Goal: Task Accomplishment & Management: Manage account settings

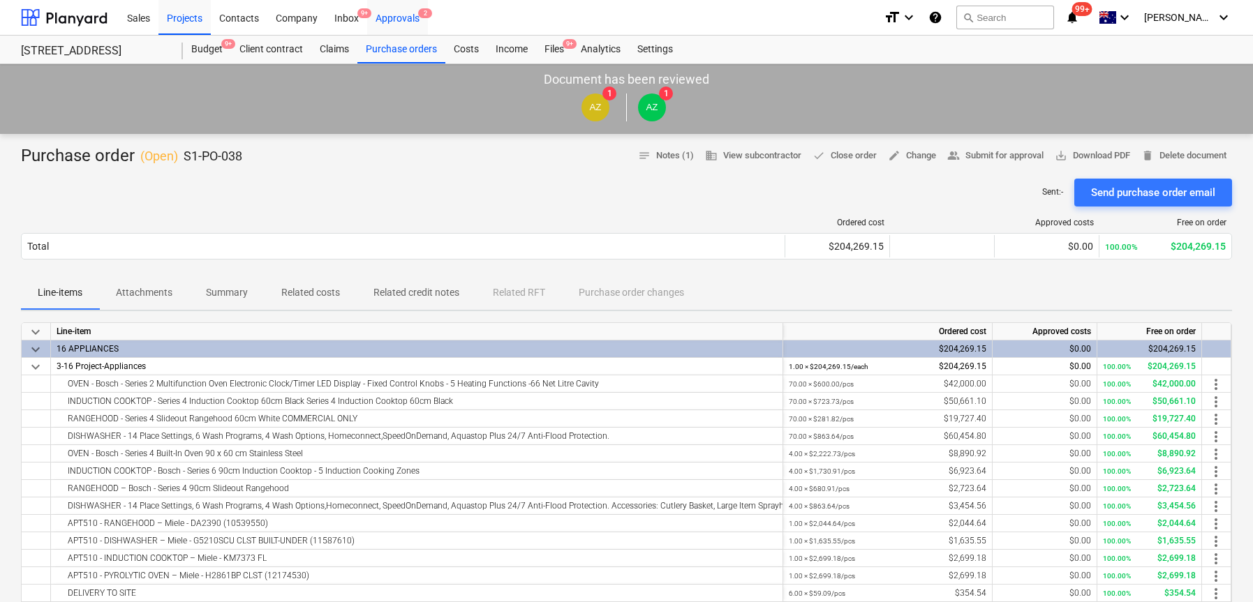
click at [397, 29] on div "Approvals 2" at bounding box center [397, 17] width 61 height 36
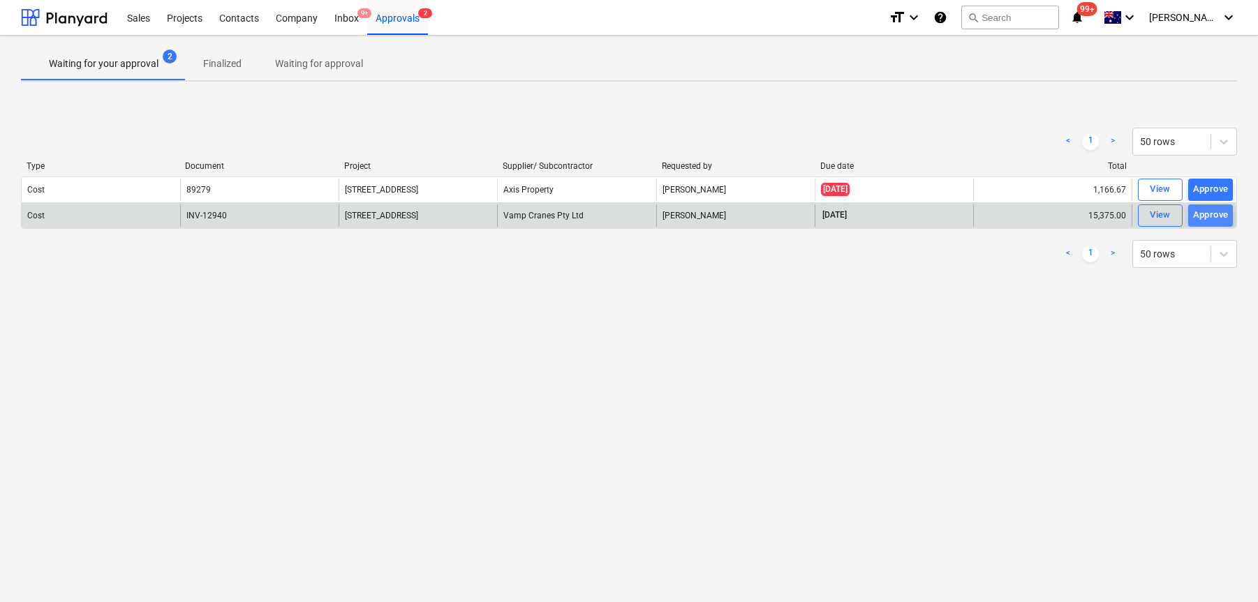
click at [1209, 213] on div "Approve" at bounding box center [1211, 215] width 36 height 16
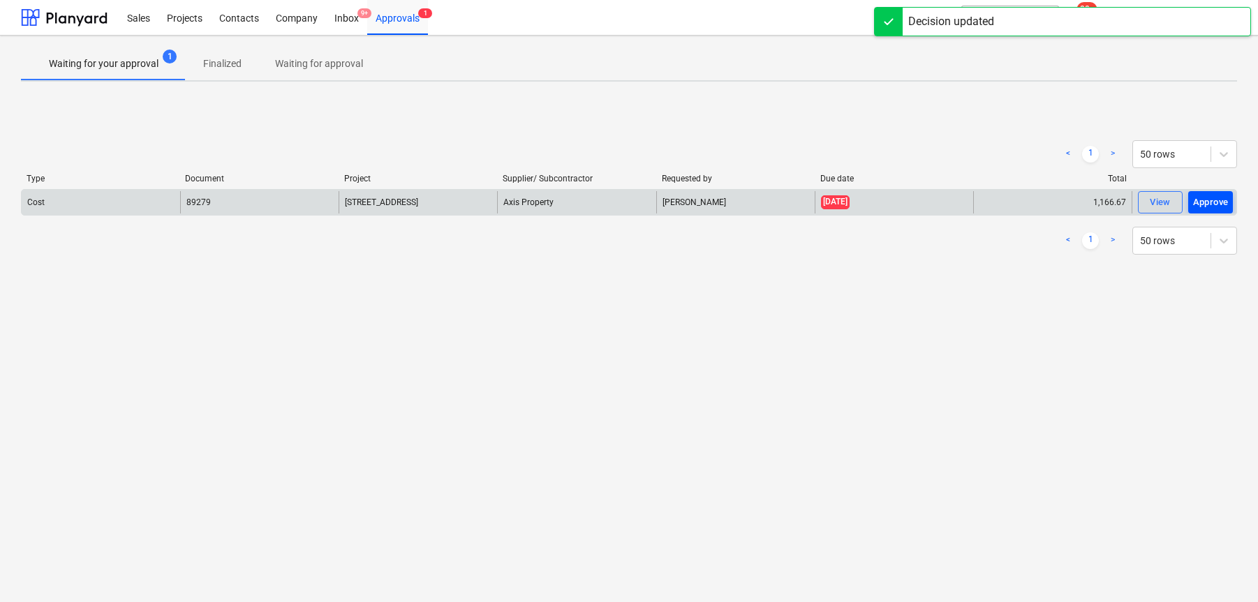
click at [1210, 203] on div "Approve" at bounding box center [1211, 203] width 36 height 16
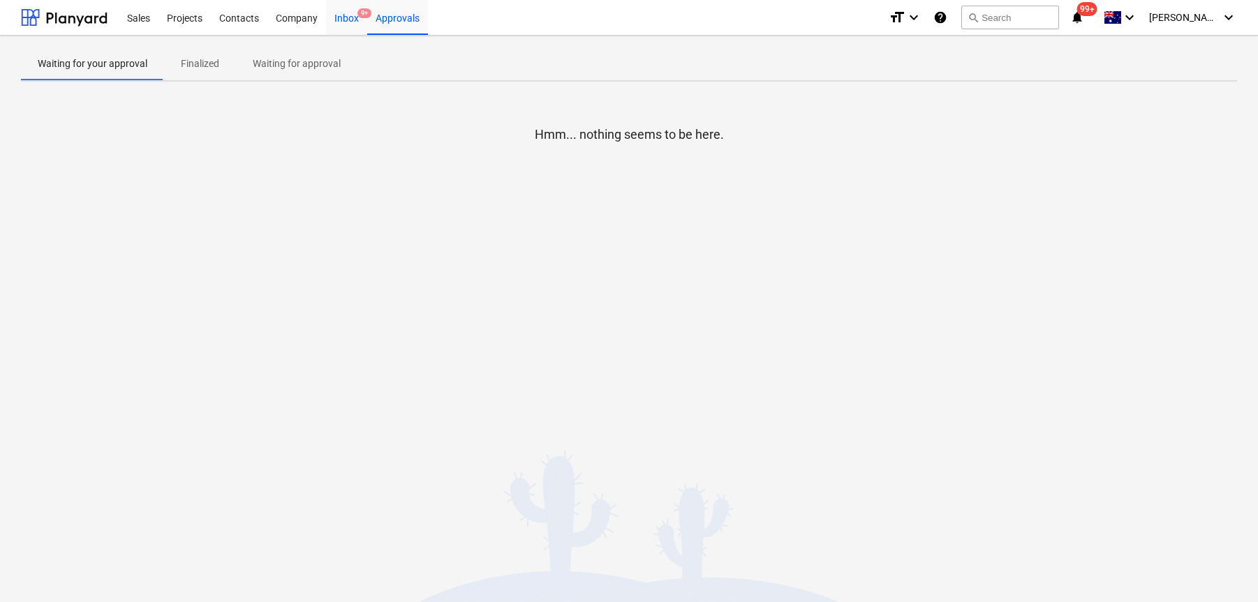
click at [338, 21] on div "Inbox 9+" at bounding box center [346, 17] width 41 height 36
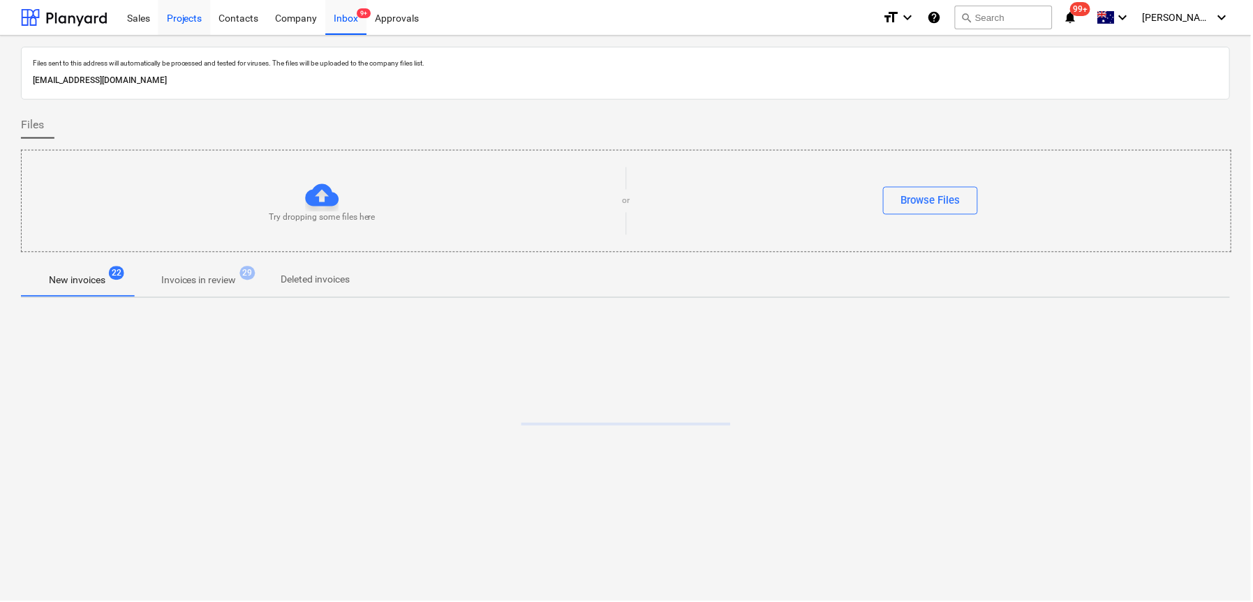
click at [188, 19] on div "Projects" at bounding box center [184, 17] width 52 height 36
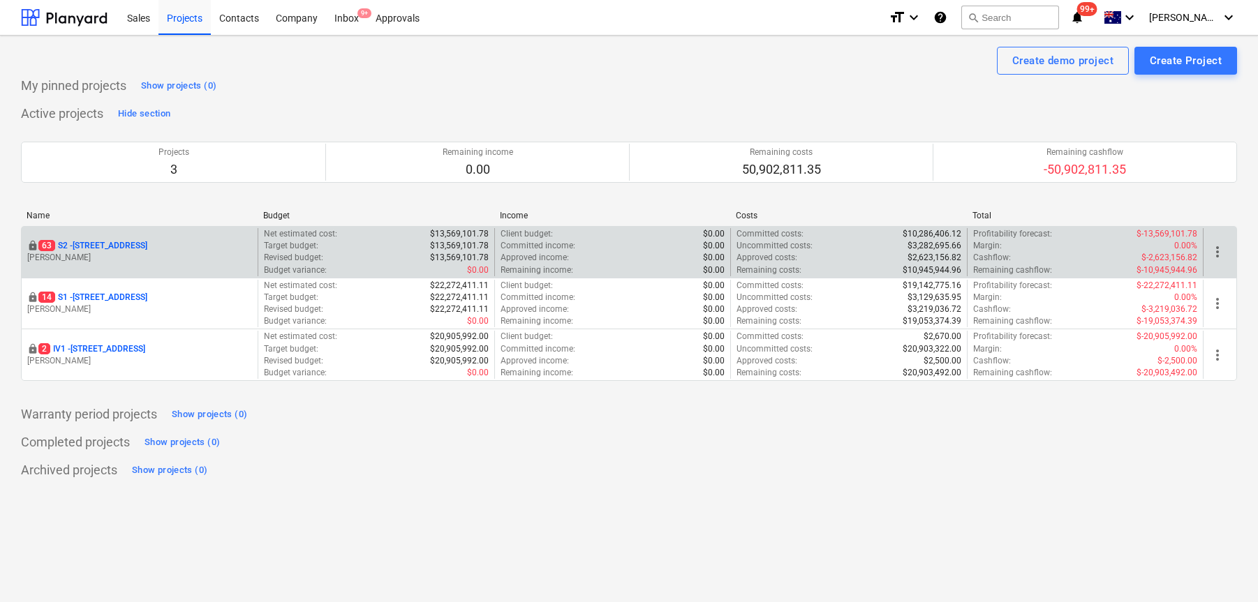
click at [110, 248] on p "63 S2 - 76 Beach Rd, Sandringham" at bounding box center [92, 246] width 109 height 12
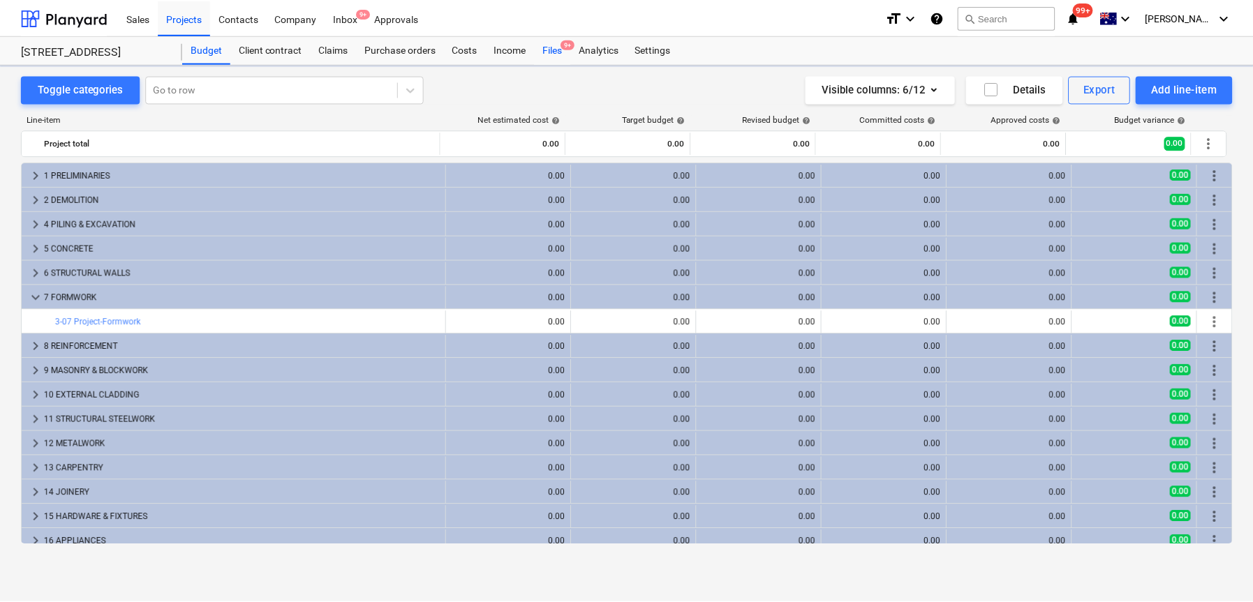
scroll to position [59, 0]
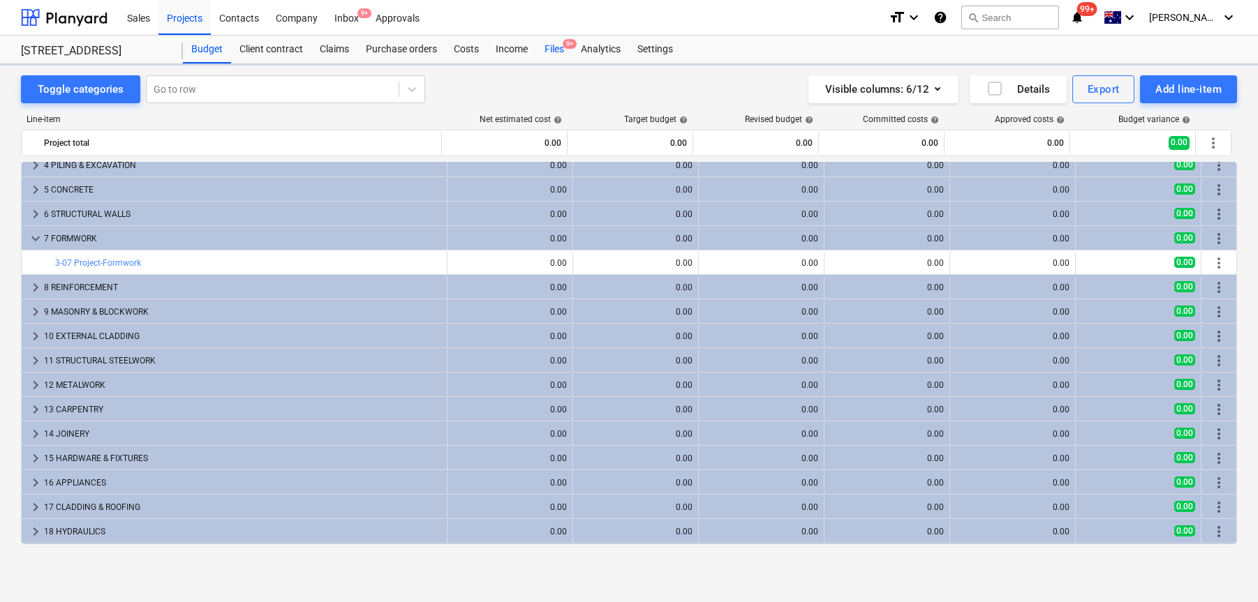
click at [557, 45] on div "Files 9+" at bounding box center [554, 50] width 36 height 28
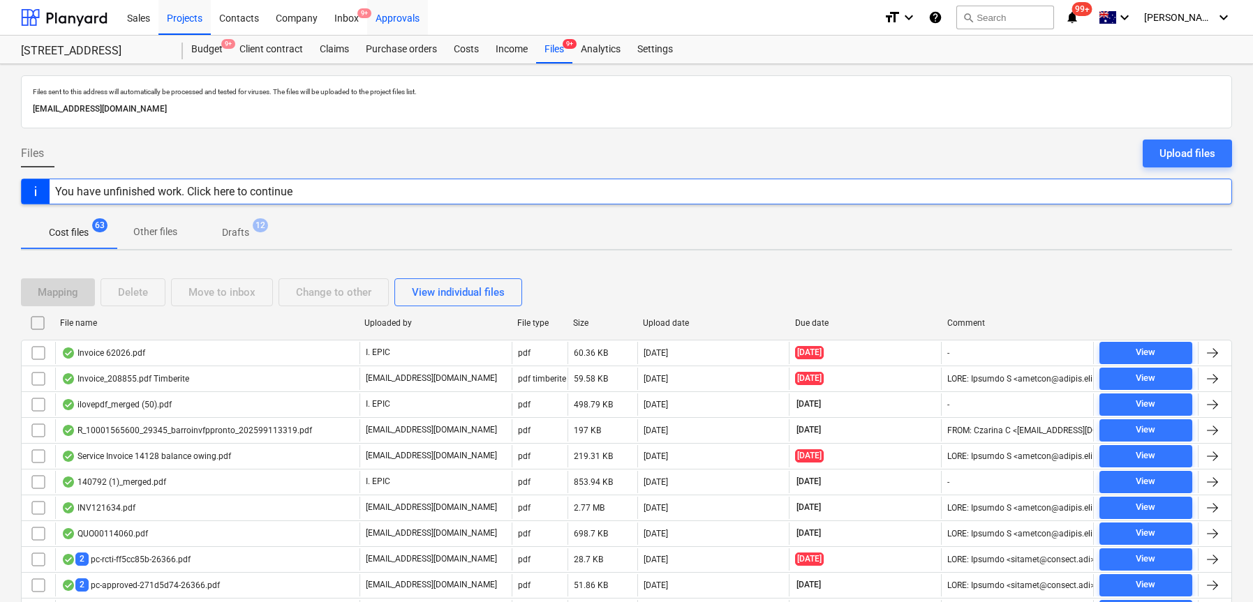
click at [380, 14] on div "Approvals" at bounding box center [397, 17] width 61 height 36
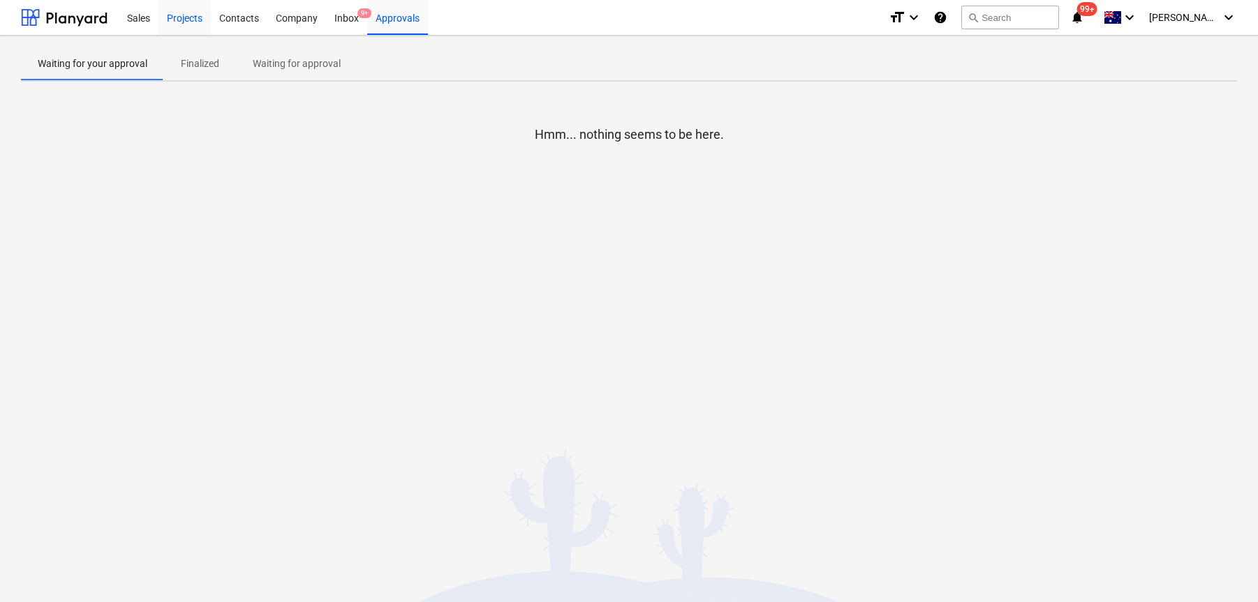
click at [188, 17] on div "Projects" at bounding box center [184, 17] width 52 height 36
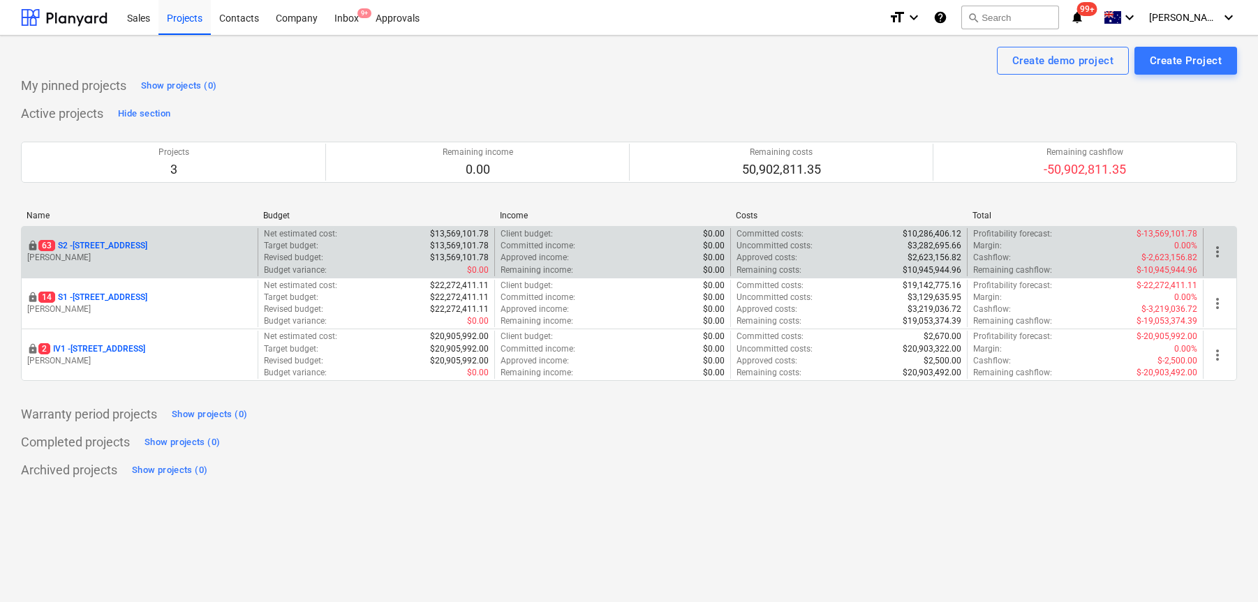
click at [147, 246] on p "63 S2 - 76 Beach Rd, Sandringham" at bounding box center [92, 246] width 109 height 12
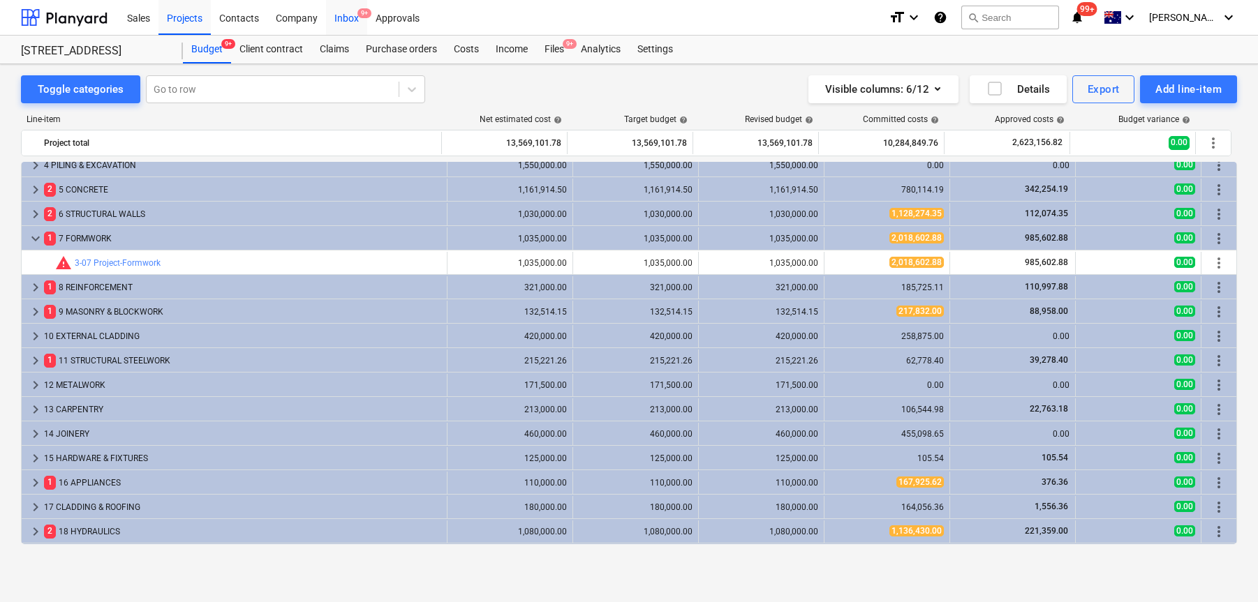
scroll to position [59, 0]
click at [395, 15] on div "Approvals" at bounding box center [397, 17] width 61 height 36
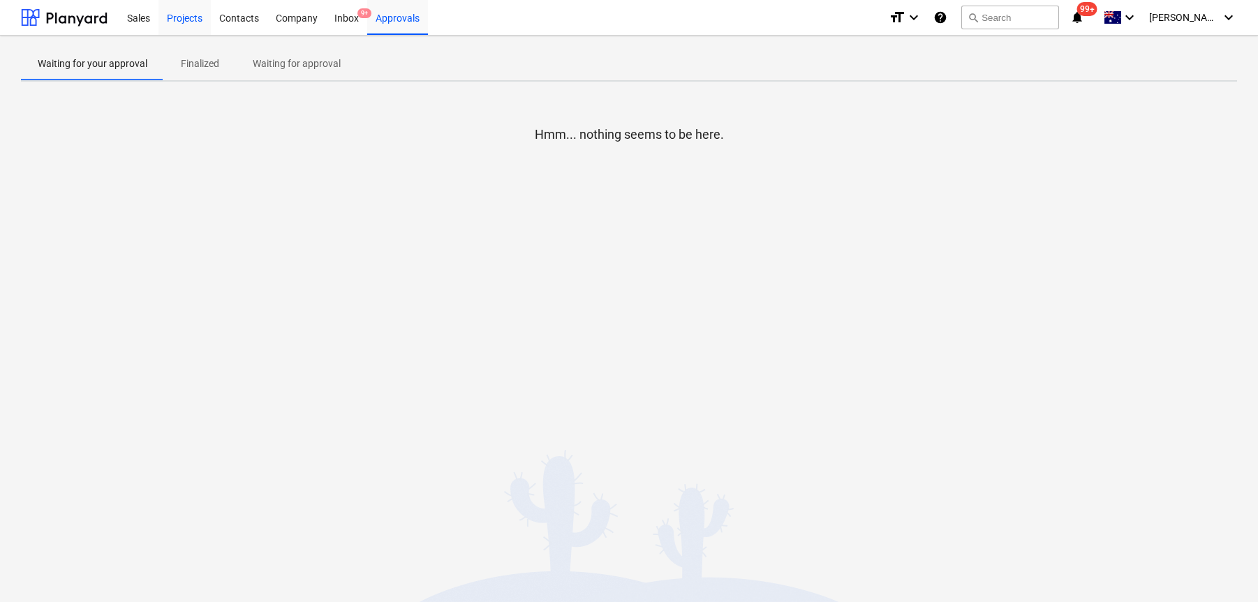
click at [201, 17] on div "Projects" at bounding box center [184, 17] width 52 height 36
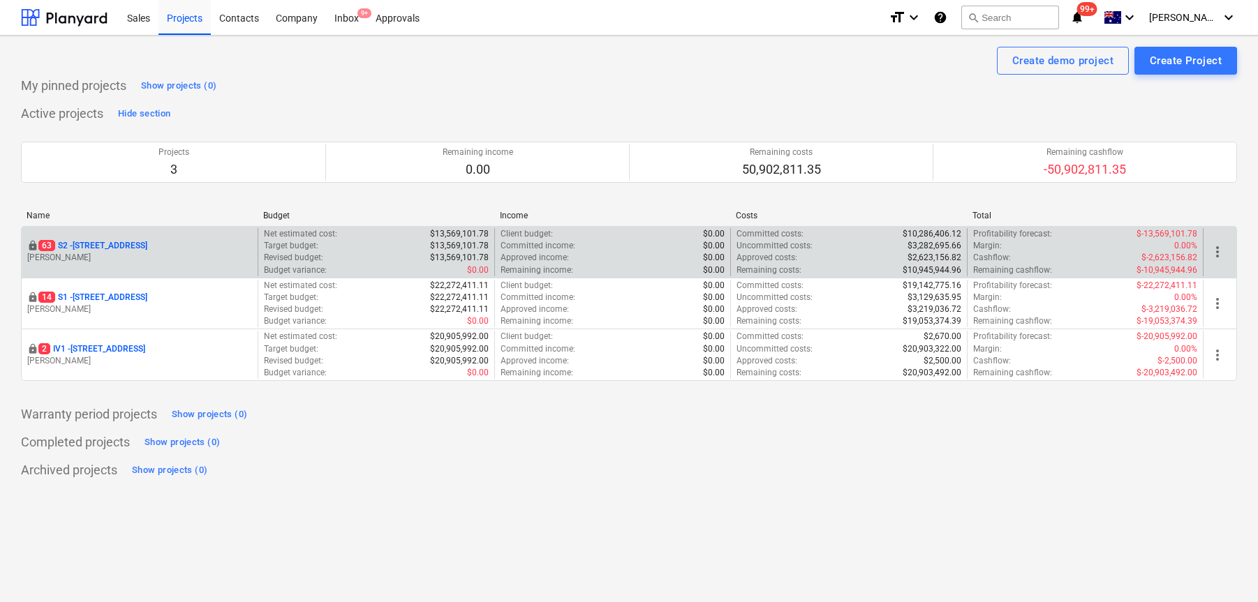
click at [87, 248] on p "63 S2 - 76 Beach Rd, Sandringham" at bounding box center [92, 246] width 109 height 12
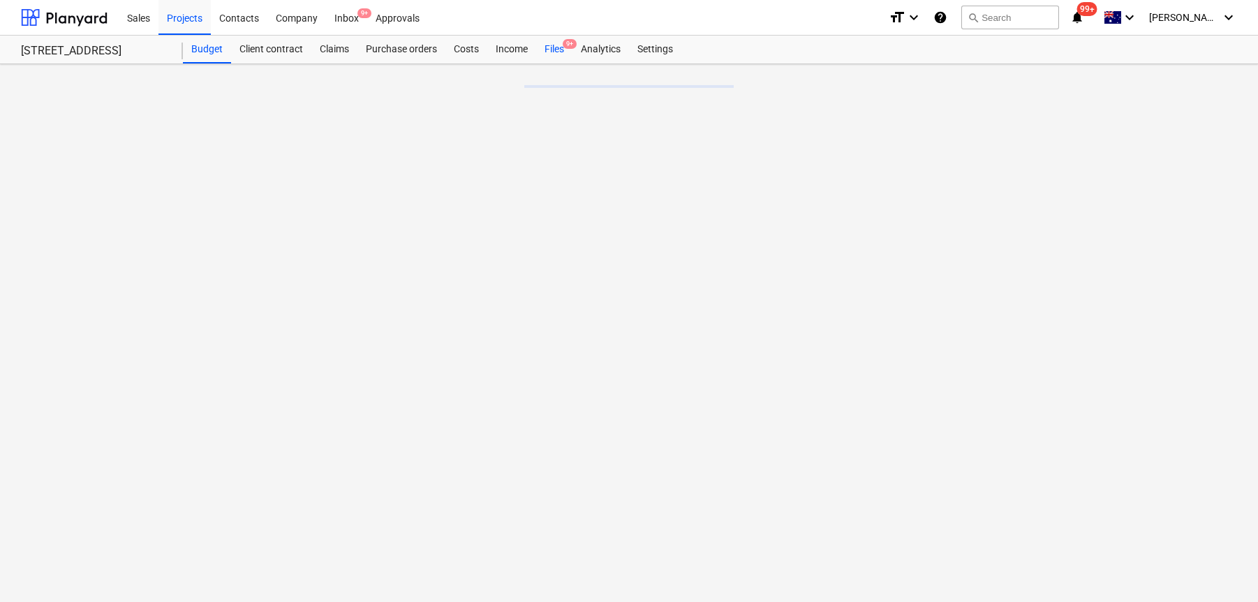
click at [547, 54] on div "Files 9+" at bounding box center [554, 50] width 36 height 28
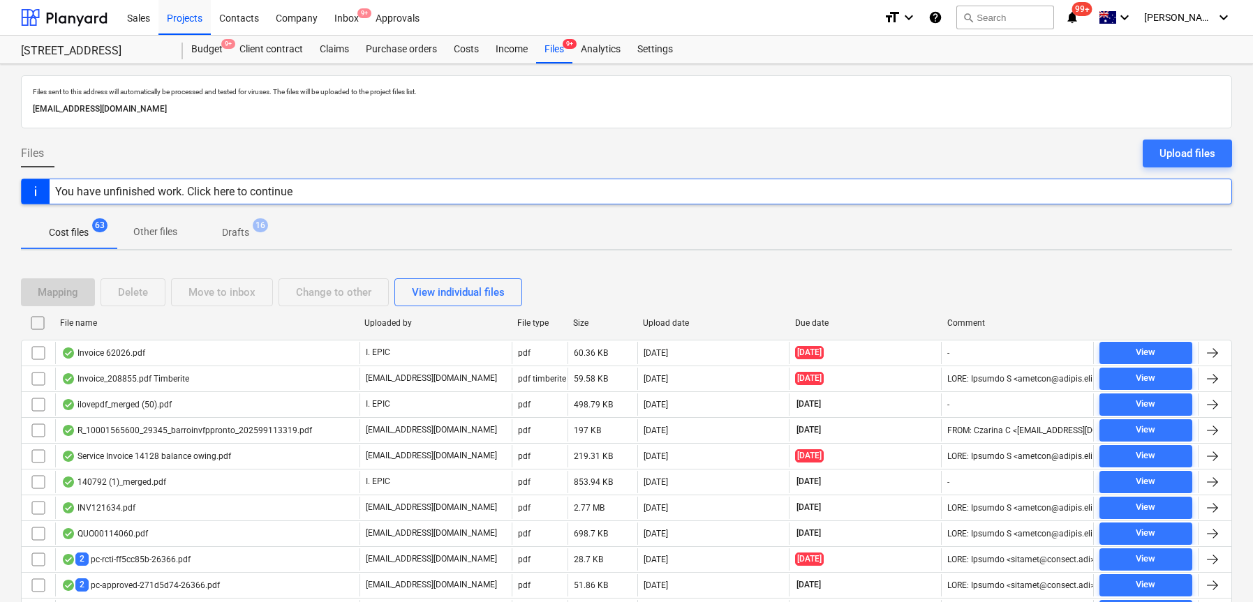
click at [239, 188] on div "You have unfinished work. Click here to continue" at bounding box center [173, 191] width 237 height 13
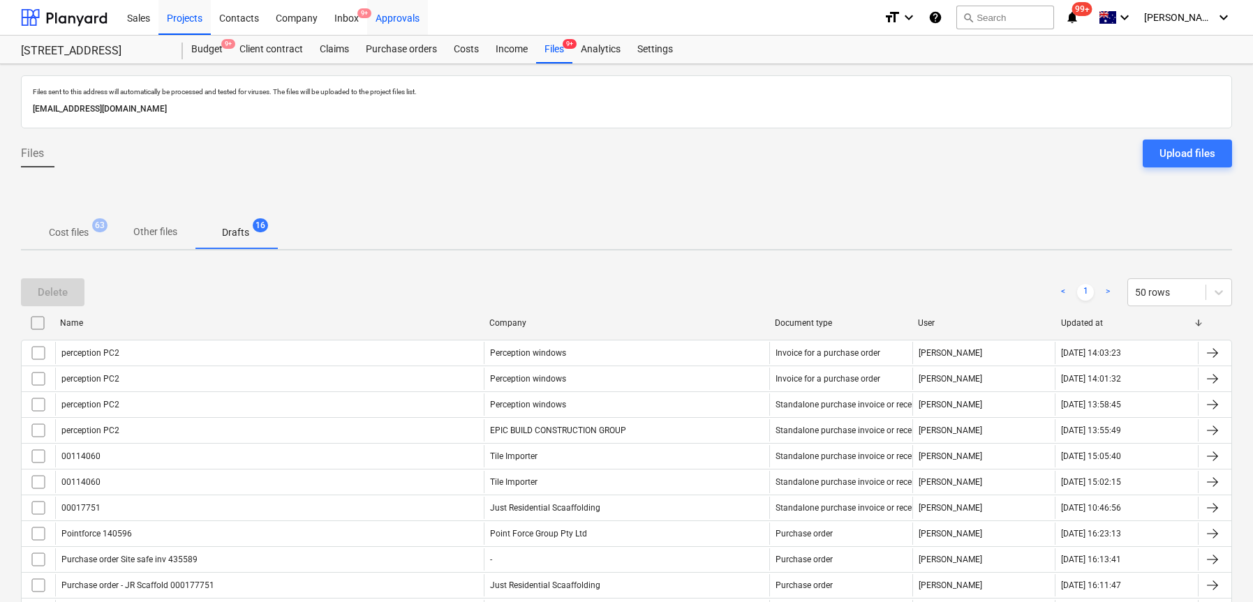
click at [372, 10] on div "Approvals" at bounding box center [397, 17] width 61 height 36
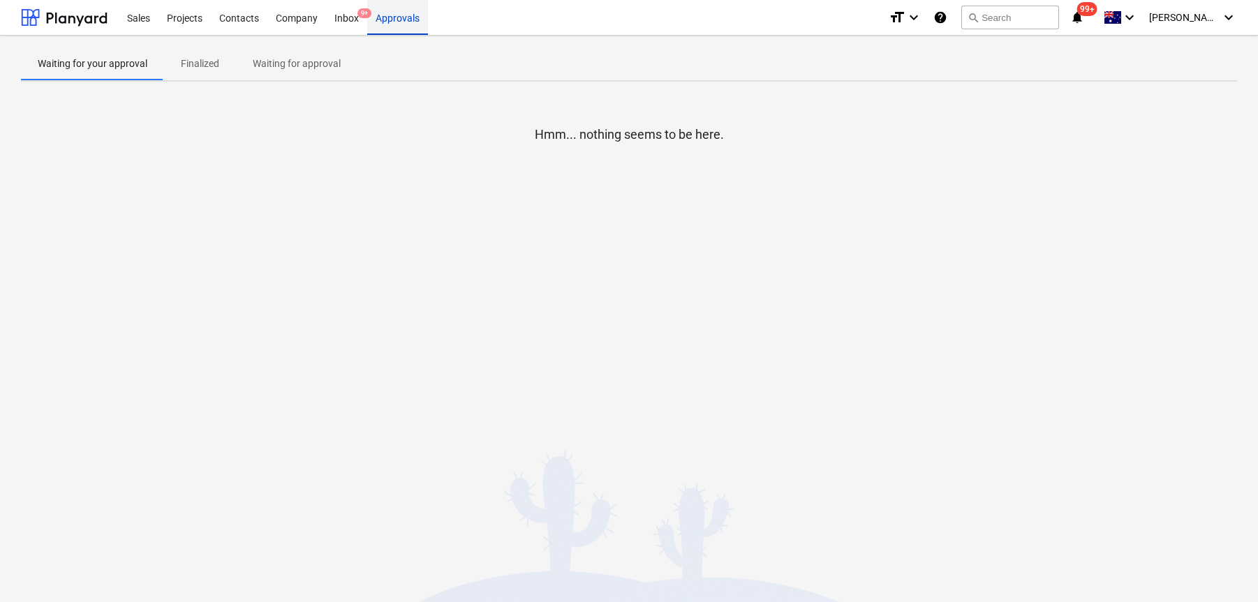
click at [404, 24] on div "Approvals" at bounding box center [397, 17] width 61 height 36
click at [386, 17] on div "Approvals 1" at bounding box center [397, 17] width 61 height 36
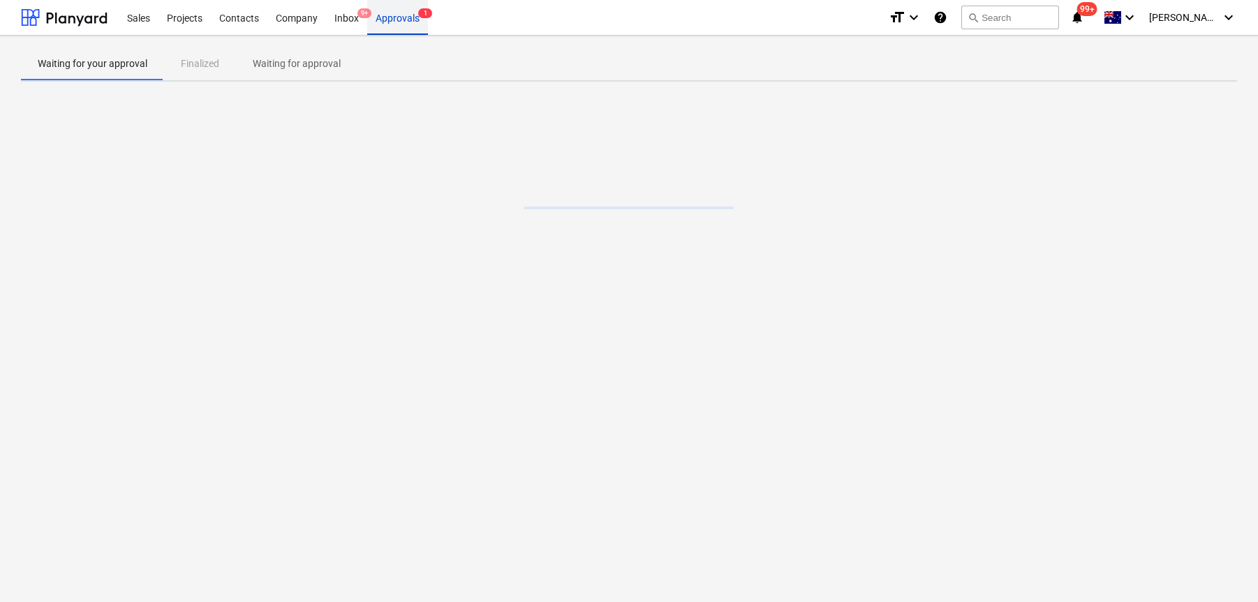
click at [404, 22] on div "Approvals 1" at bounding box center [397, 17] width 61 height 36
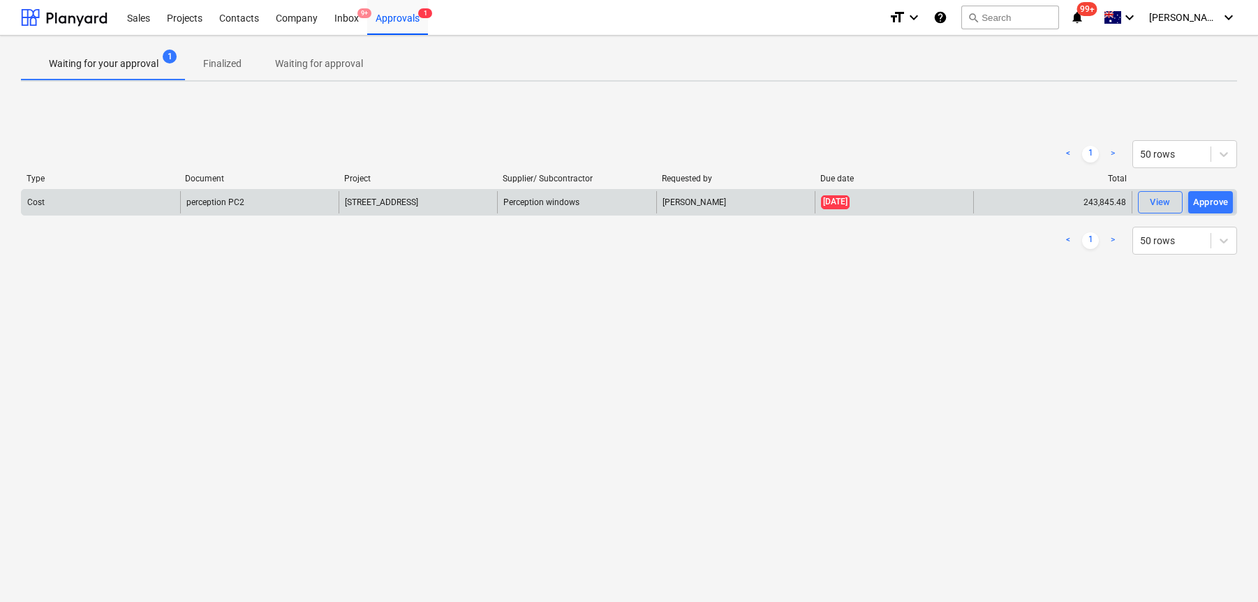
click at [305, 207] on div "perception PC2" at bounding box center [259, 202] width 158 height 22
click at [1149, 207] on div "View" at bounding box center [1159, 203] width 21 height 16
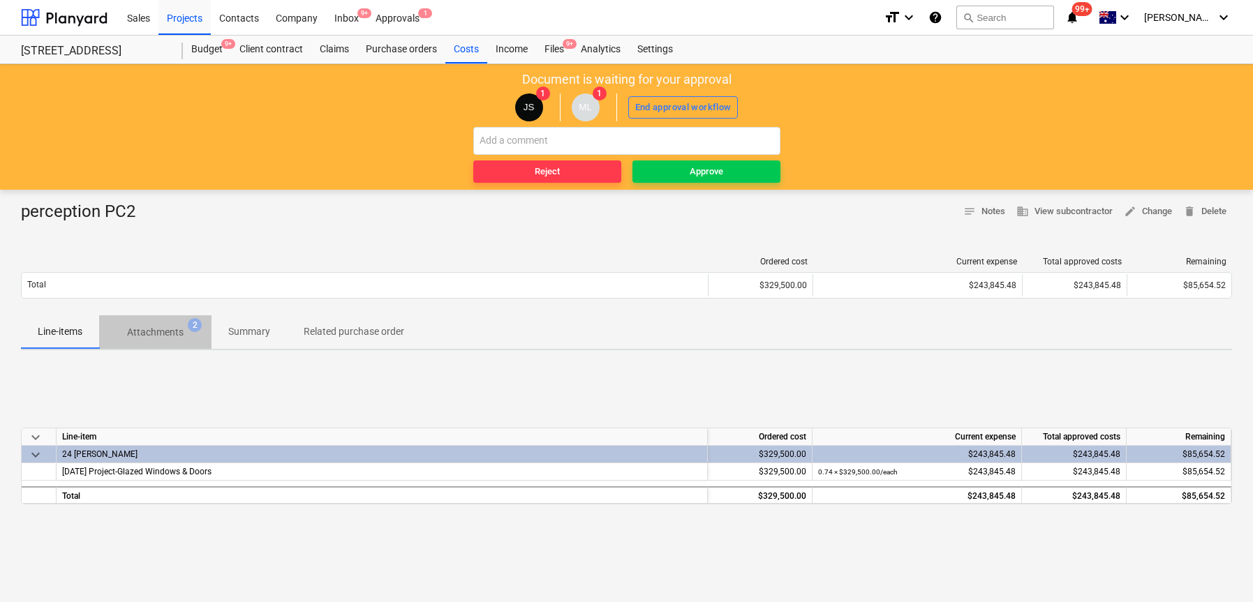
click at [186, 322] on span "Attachments 2" at bounding box center [155, 332] width 112 height 25
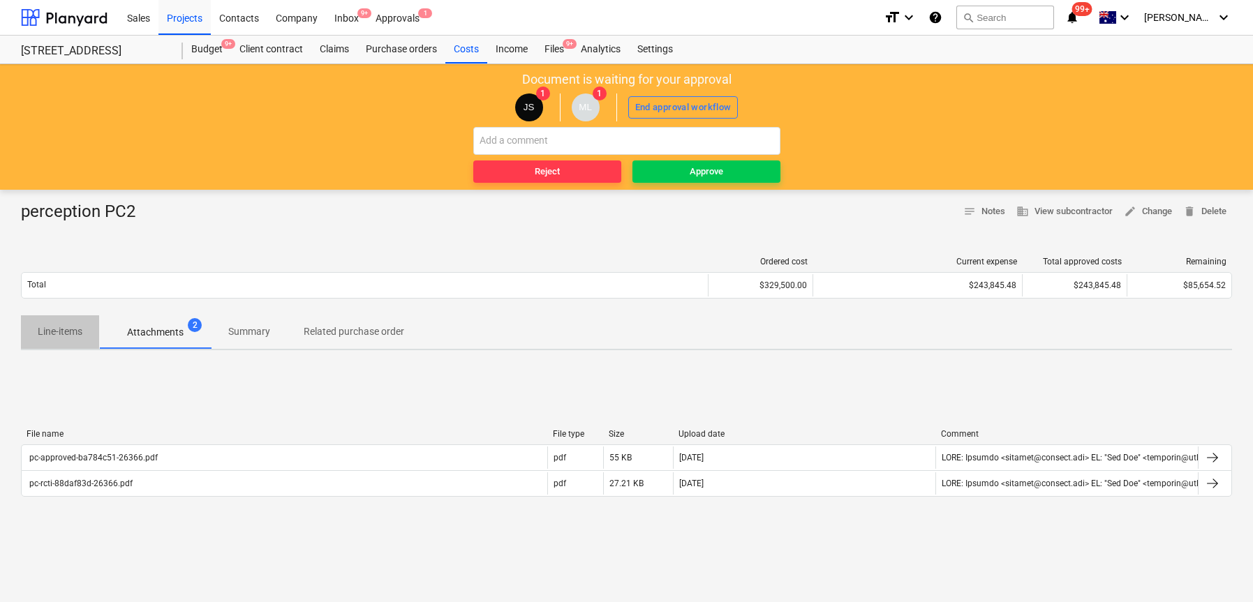
click at [71, 323] on span "Line-items" at bounding box center [60, 331] width 78 height 23
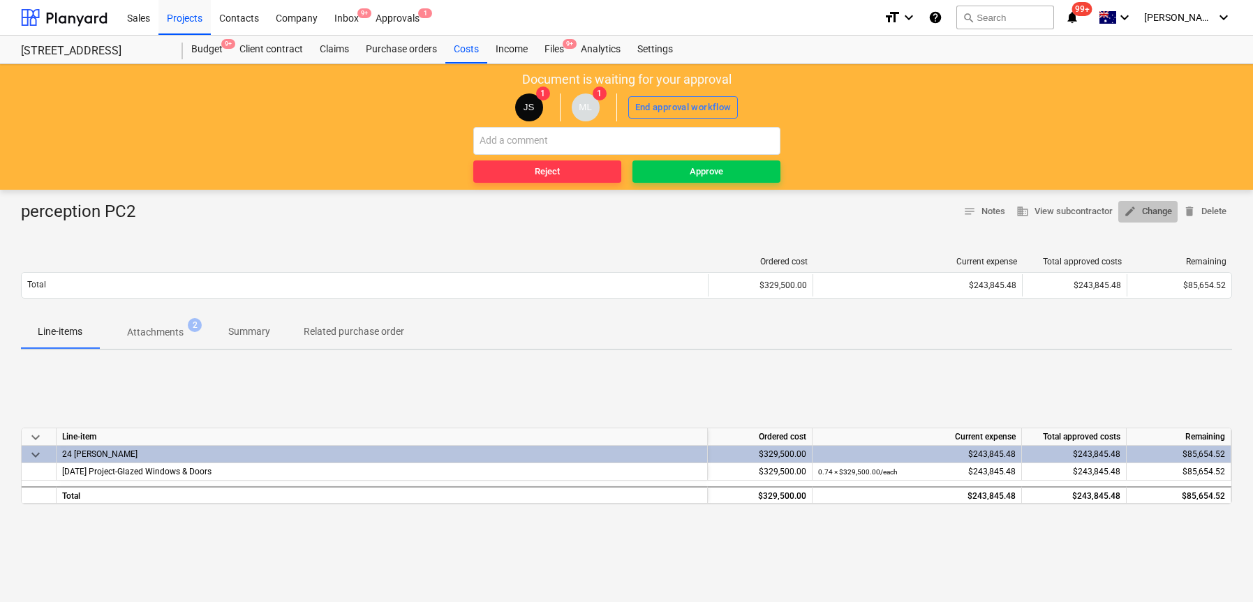
click at [1158, 204] on span "edit Change" at bounding box center [1148, 212] width 48 height 16
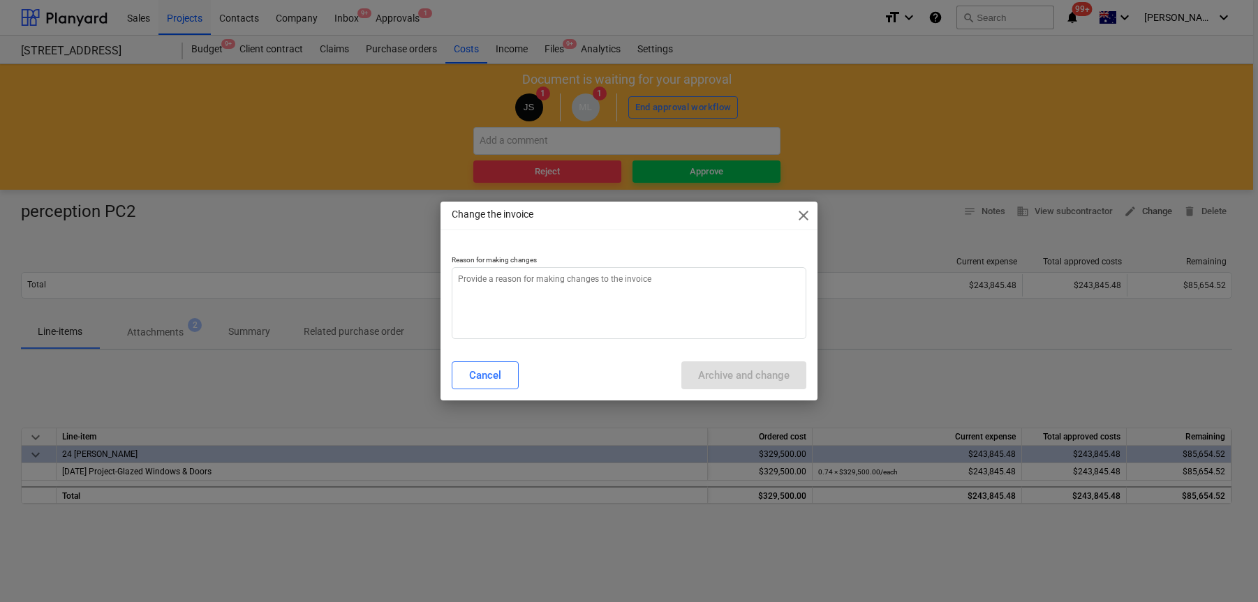
type textarea "x"
click at [719, 297] on textarea at bounding box center [629, 303] width 355 height 72
paste textarea "PC-196470-1465556"
type textarea "PC-196470-1465556"
type textarea "x"
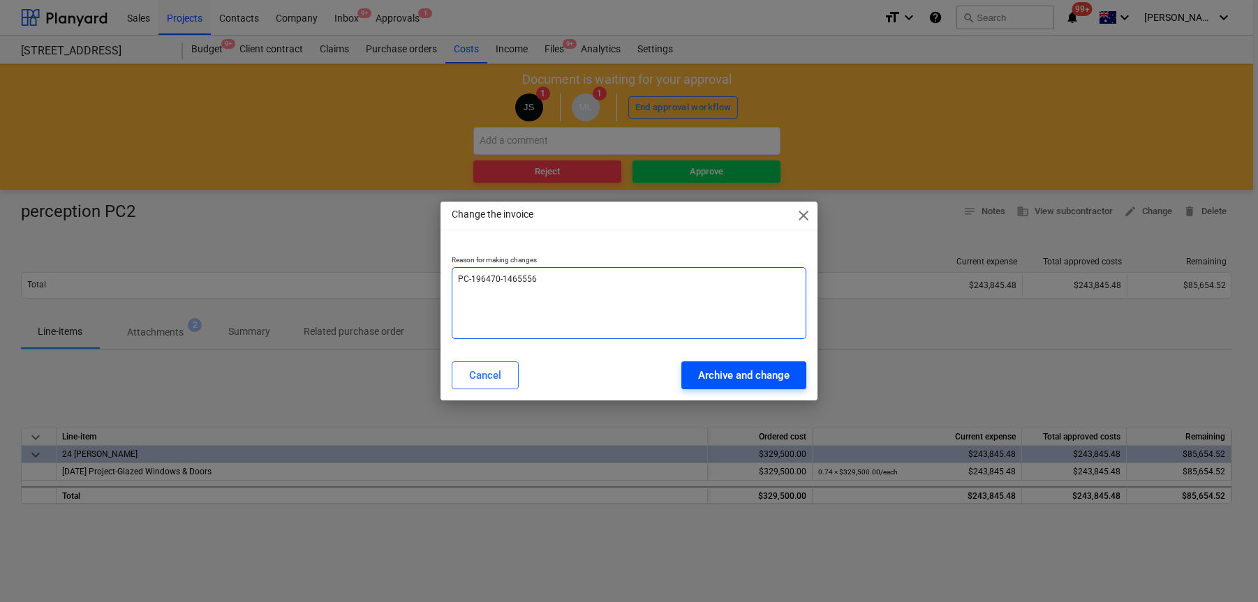
type textarea "PC-196470-1465556"
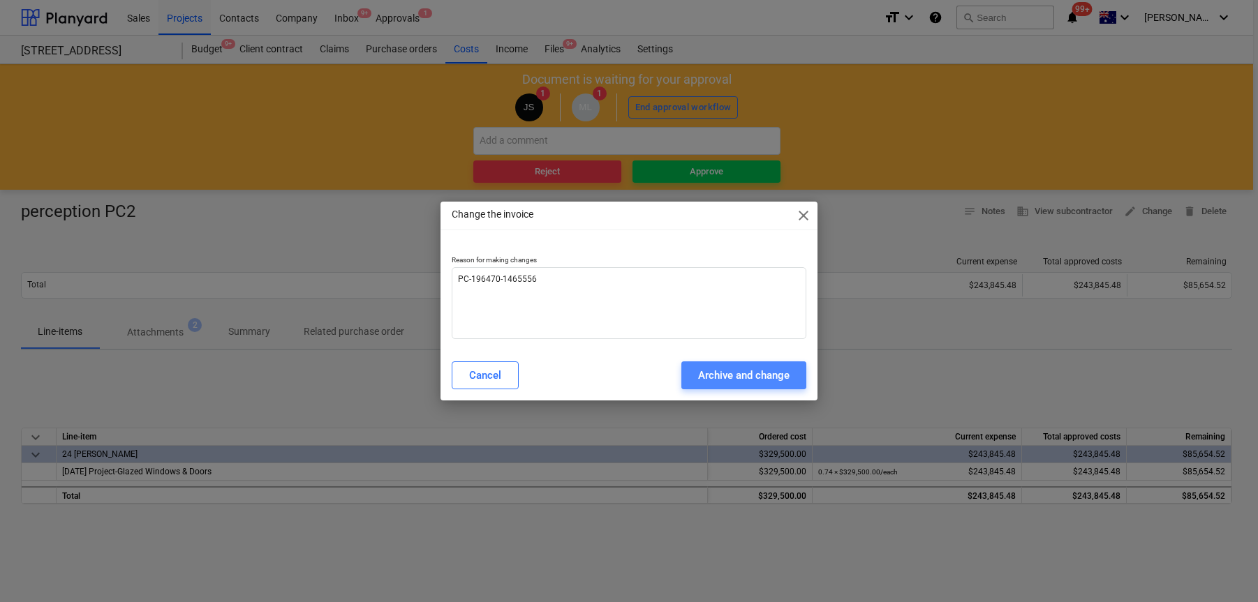
click at [758, 378] on div "Archive and change" at bounding box center [743, 375] width 91 height 18
type textarea "x"
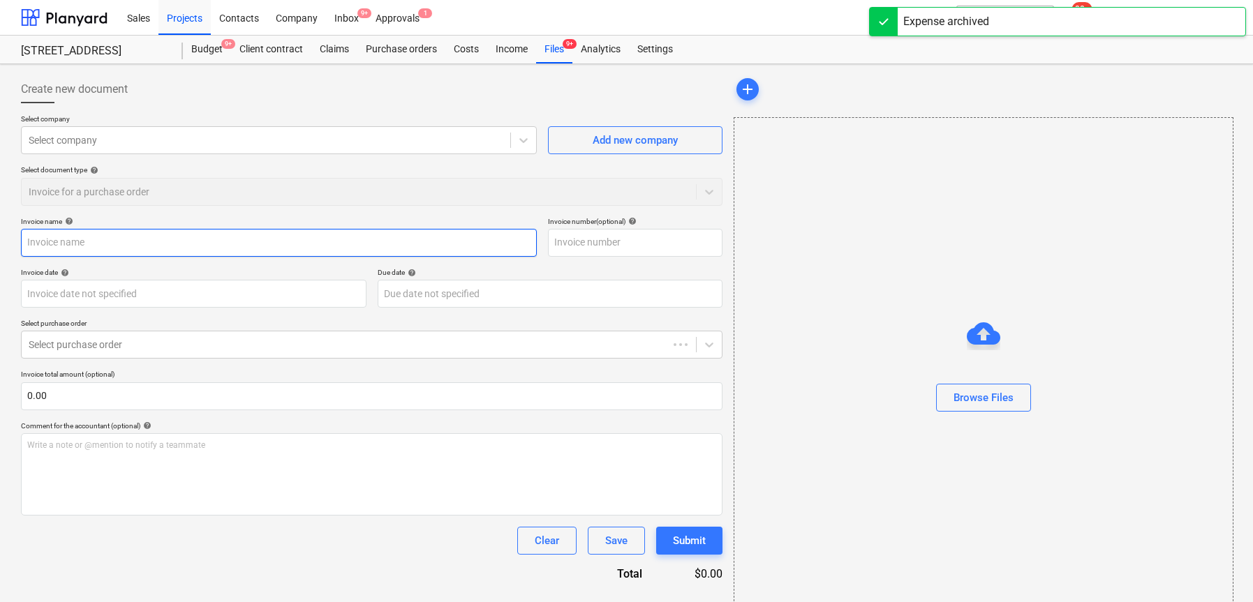
type input "perception PC2"
type input "[DATE]"
click at [339, 246] on input "perception PC2" at bounding box center [279, 243] width 516 height 28
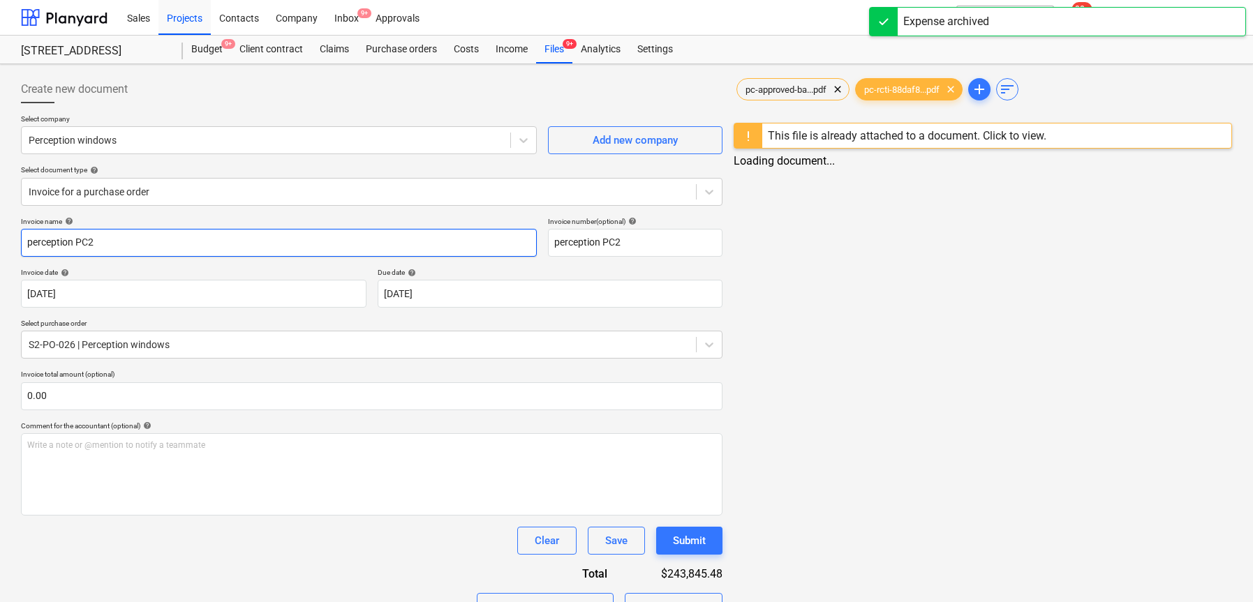
scroll to position [1, 0]
click at [258, 244] on input "perception PC2" at bounding box center [279, 242] width 516 height 28
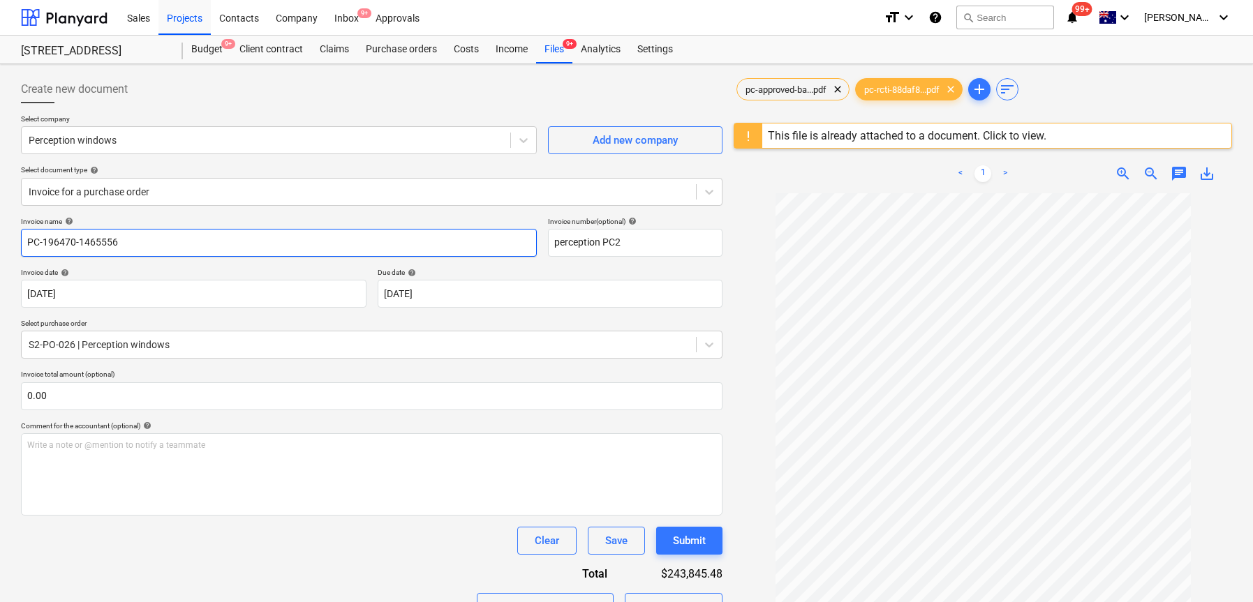
type input "PC-196470-1465556"
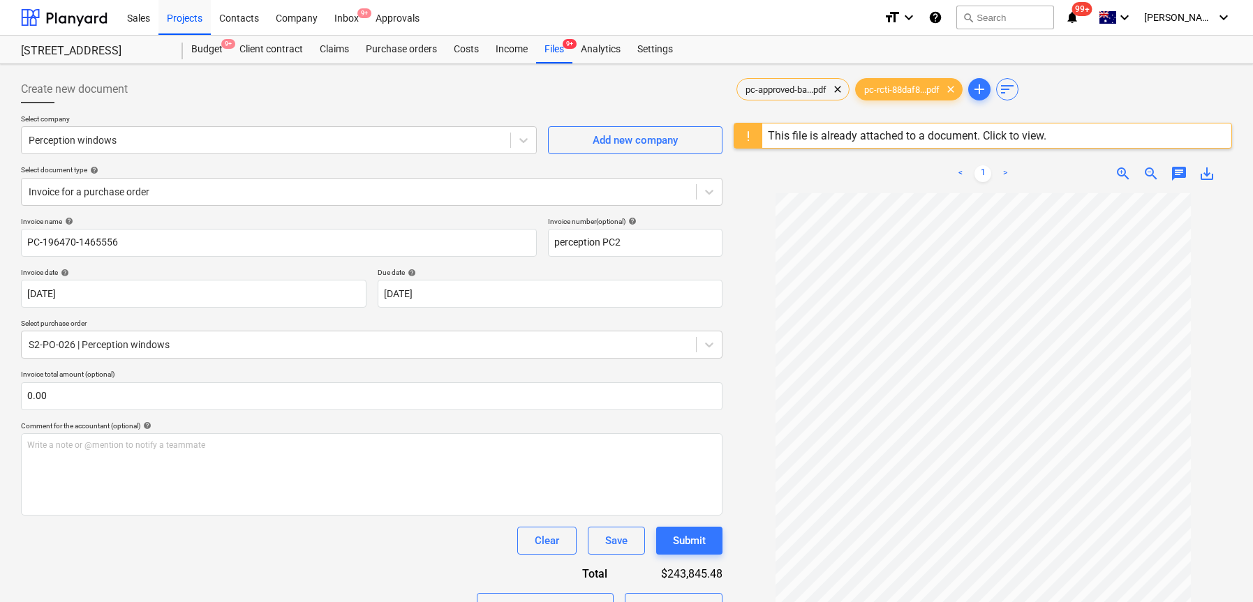
click at [921, 129] on div "This file is already attached to a document. Click to view." at bounding box center [907, 135] width 278 height 13
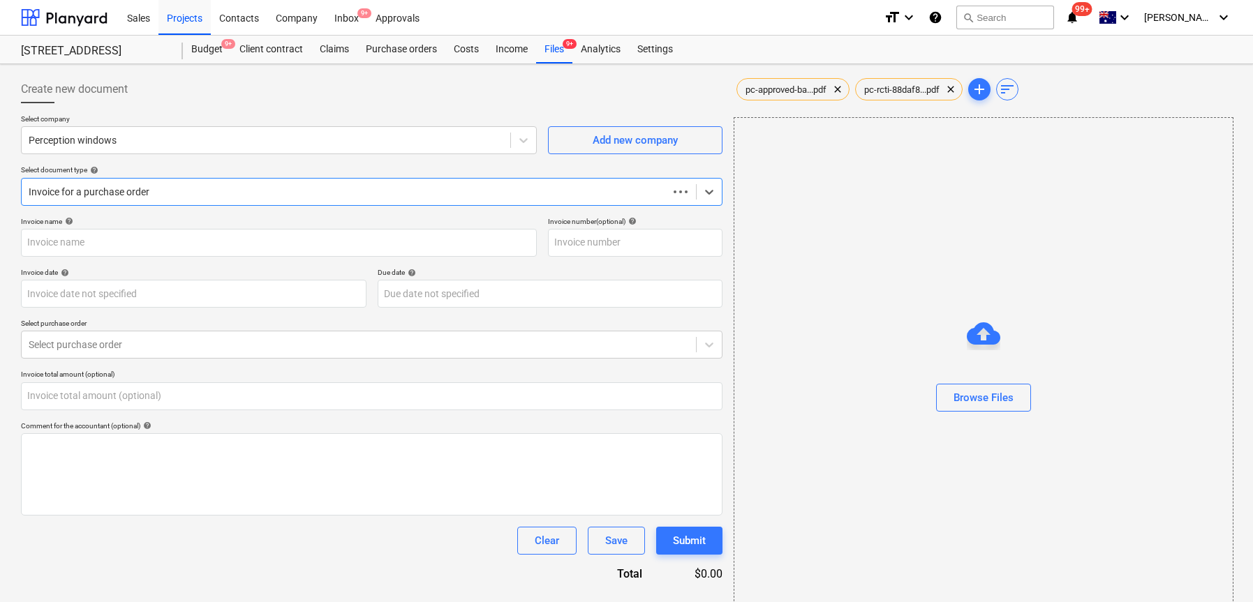
type input "PC-196470-1465556"
type input "perception PC2"
type input "[DATE]"
type input "0.00"
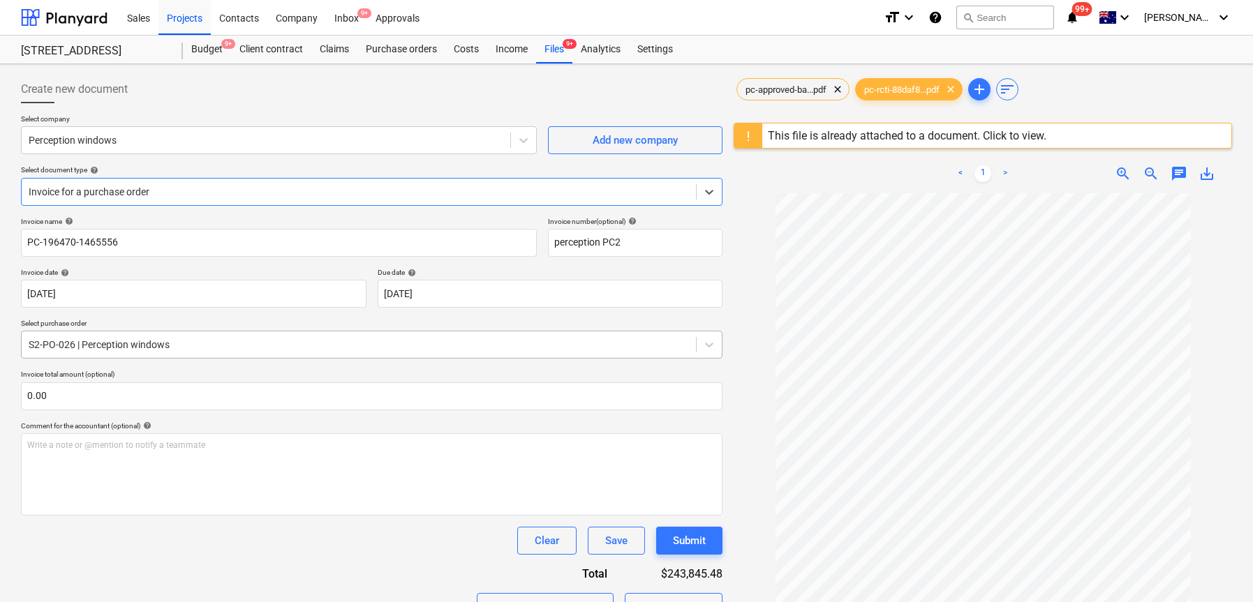
scroll to position [33, 0]
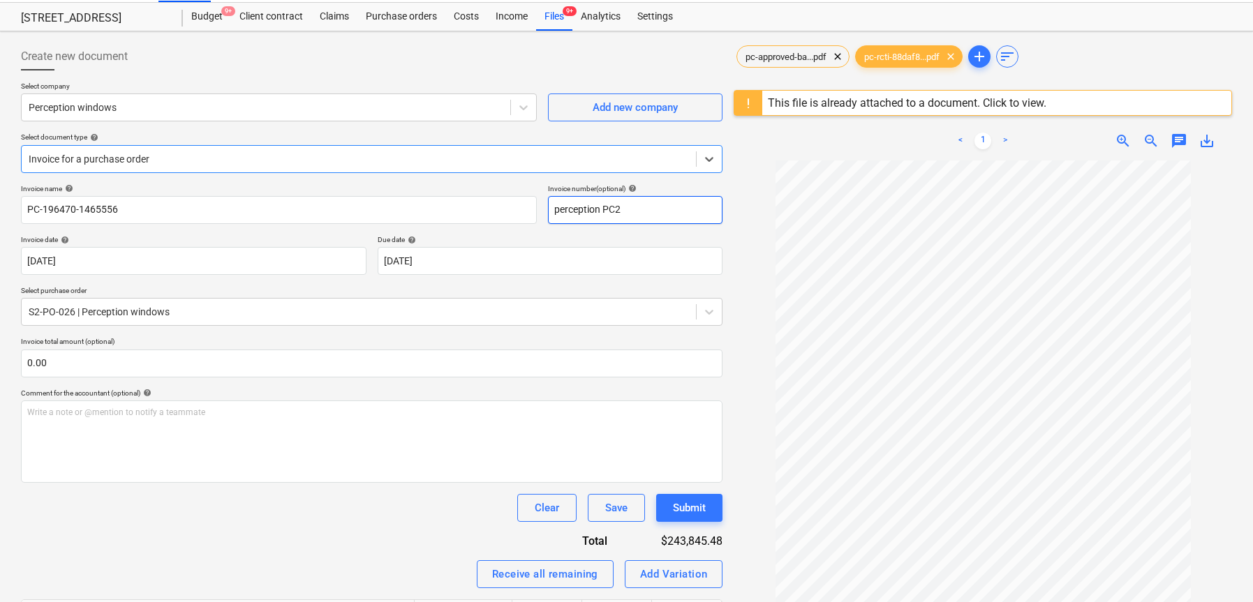
click at [627, 215] on input "perception PC2" at bounding box center [635, 210] width 174 height 28
paste input "PC-196470-1465556"
type input "PC-196470-1465556"
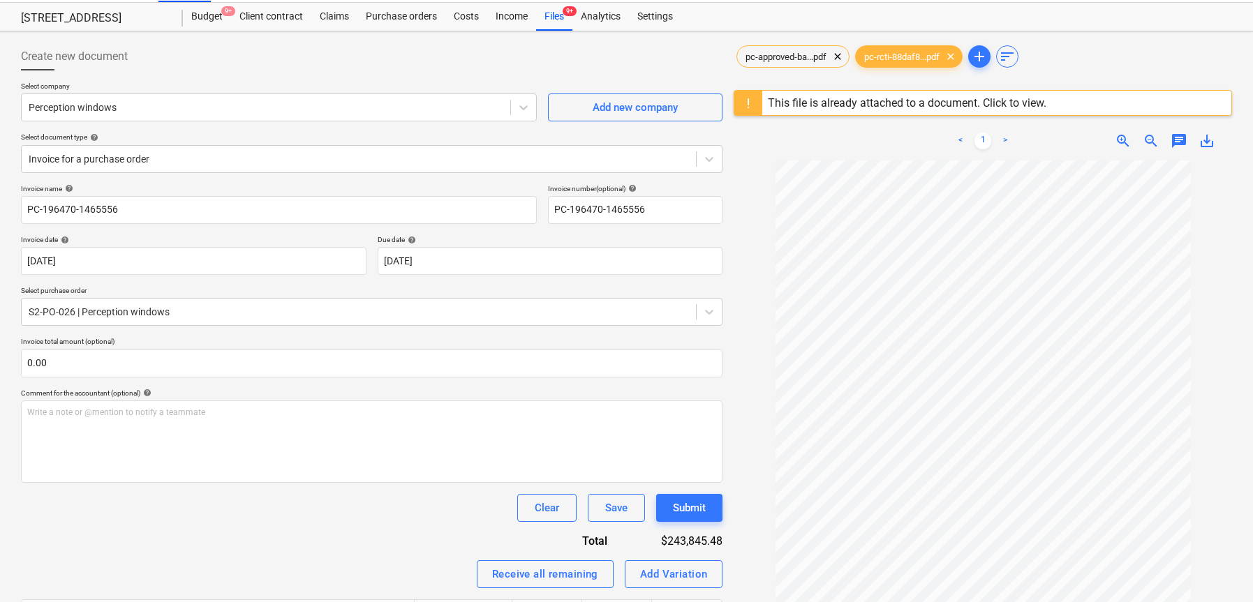
click at [422, 188] on div "Invoice name help" at bounding box center [279, 188] width 516 height 9
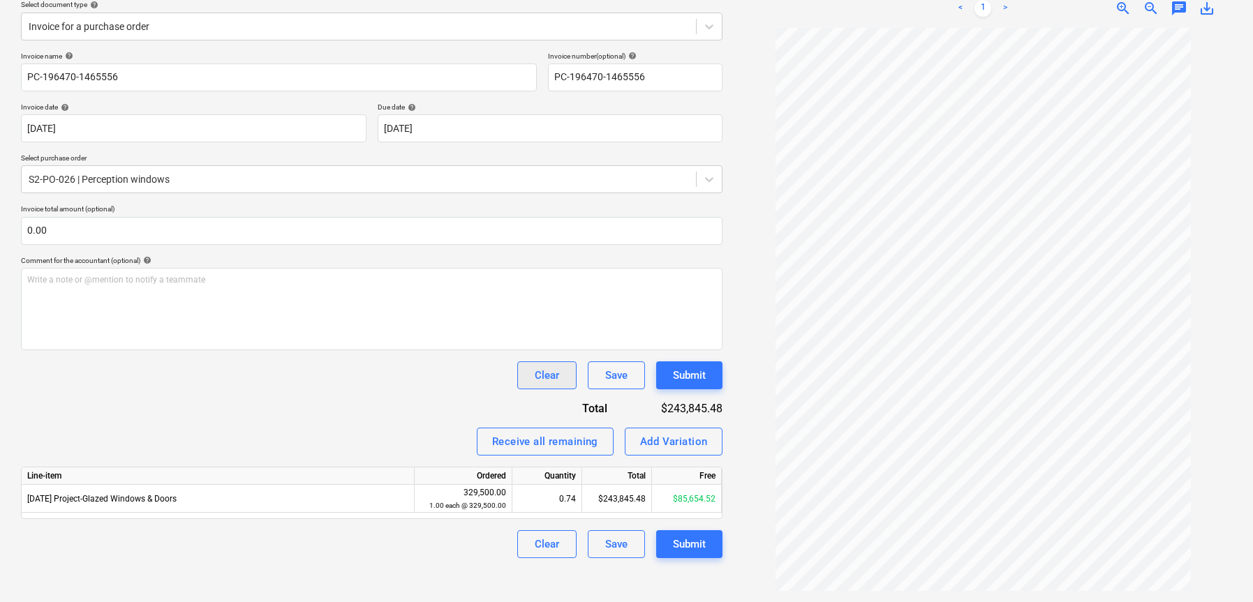
scroll to position [0, 0]
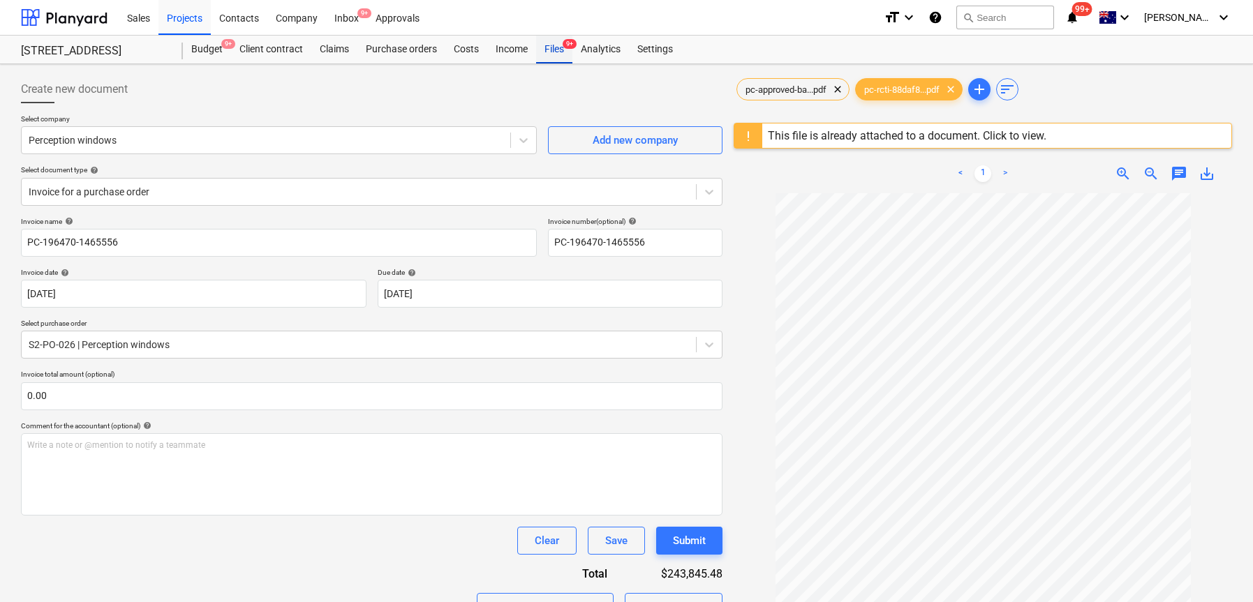
click at [566, 46] on span "9+" at bounding box center [569, 44] width 14 height 10
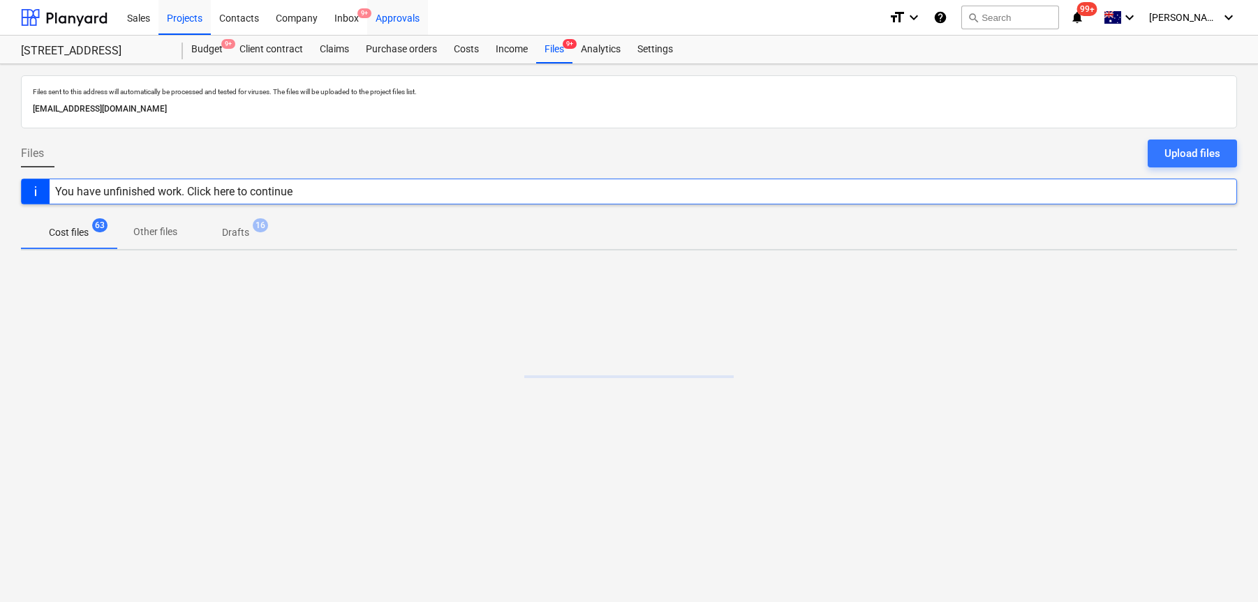
click at [404, 18] on div "Approvals" at bounding box center [397, 17] width 61 height 36
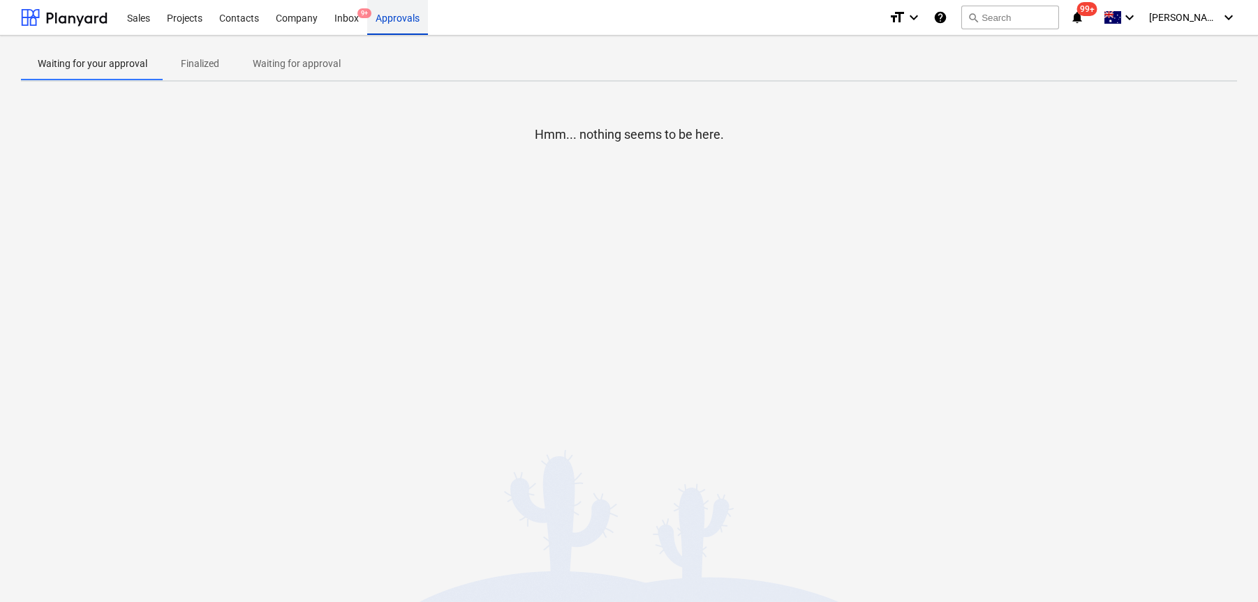
click at [404, 18] on div "Approvals" at bounding box center [397, 17] width 61 height 36
click at [285, 57] on p "Waiting for approval" at bounding box center [297, 64] width 88 height 15
click at [186, 61] on p "Finalized" at bounding box center [200, 64] width 38 height 15
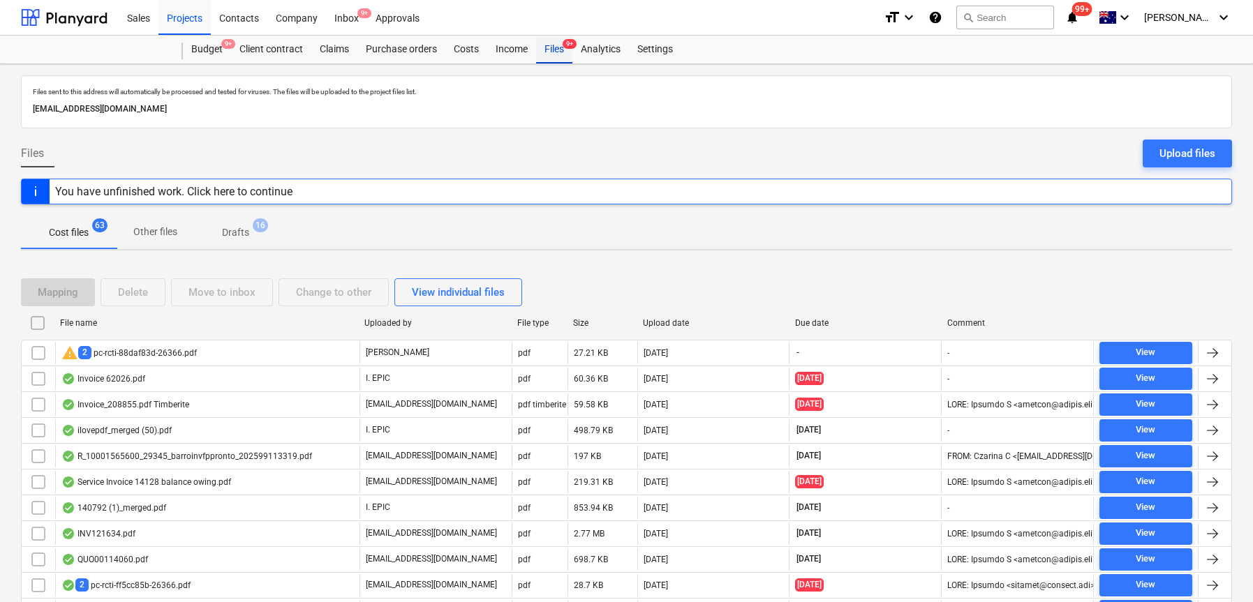
click at [553, 54] on div "Files 9+" at bounding box center [554, 50] width 36 height 28
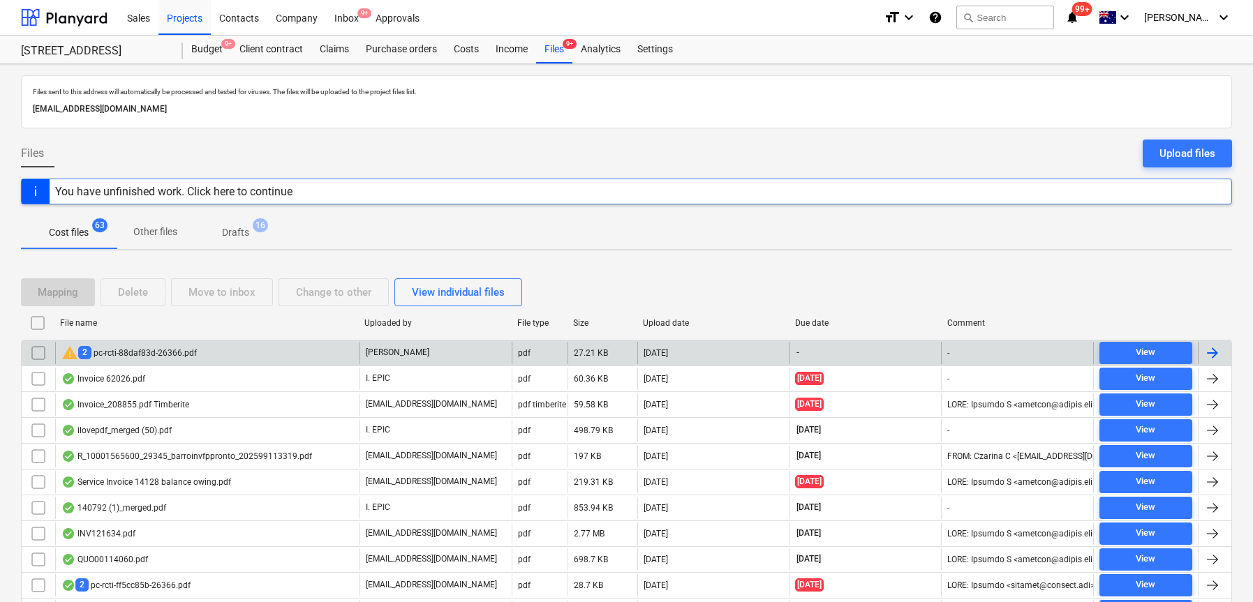
click at [308, 351] on div "warning 2 pc-rcti-88daf83d-26366.pdf" at bounding box center [207, 353] width 304 height 22
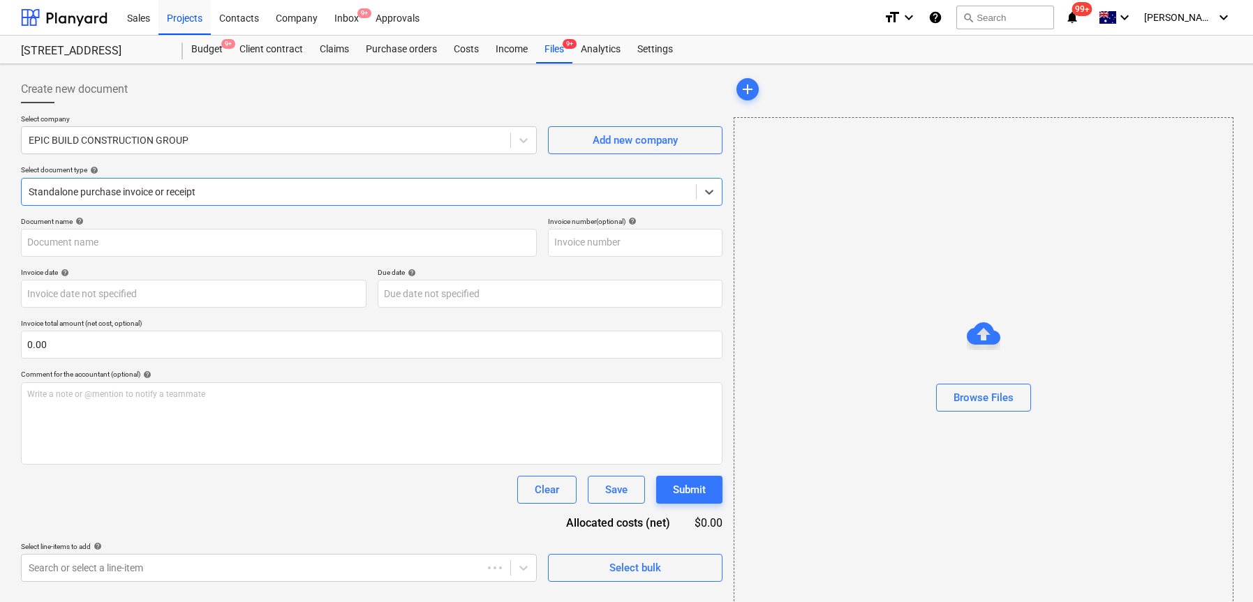
type input "perception PC2"
type input "[DATE]"
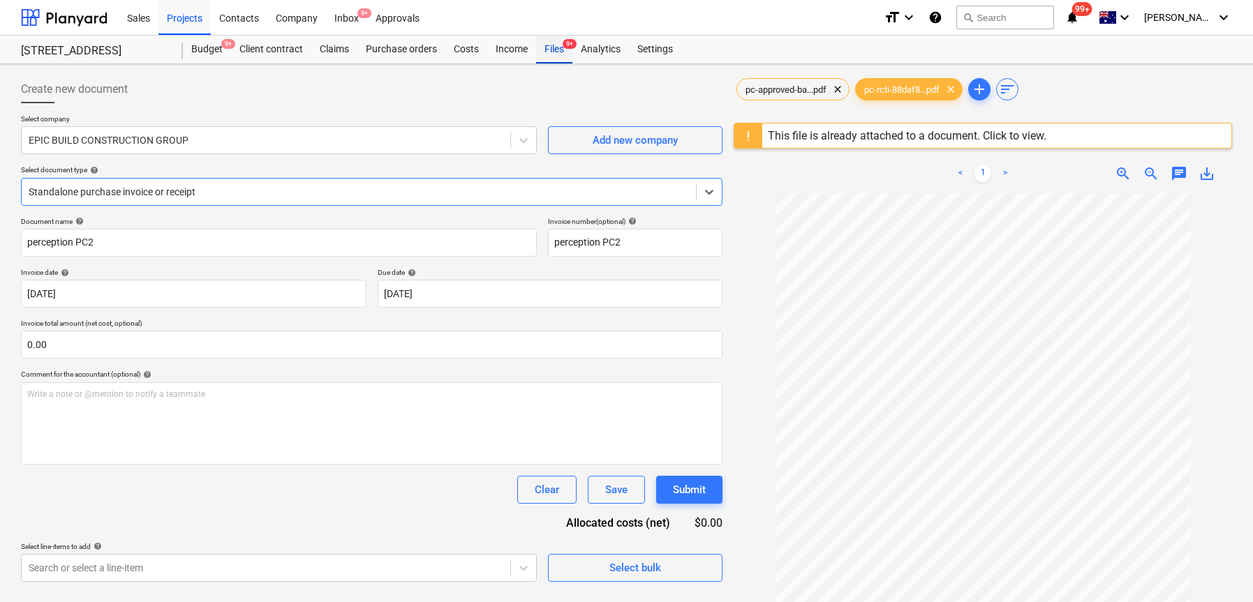
click at [557, 54] on div "Files 9+" at bounding box center [554, 50] width 36 height 28
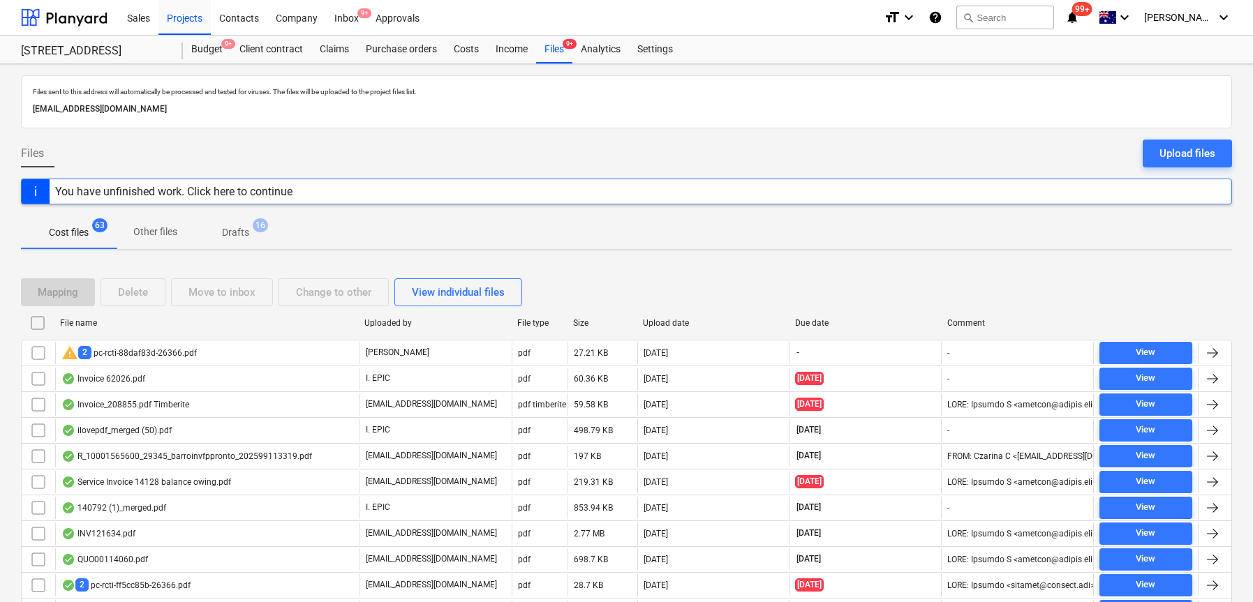
click at [241, 223] on span "Drafts 16" at bounding box center [235, 232] width 83 height 25
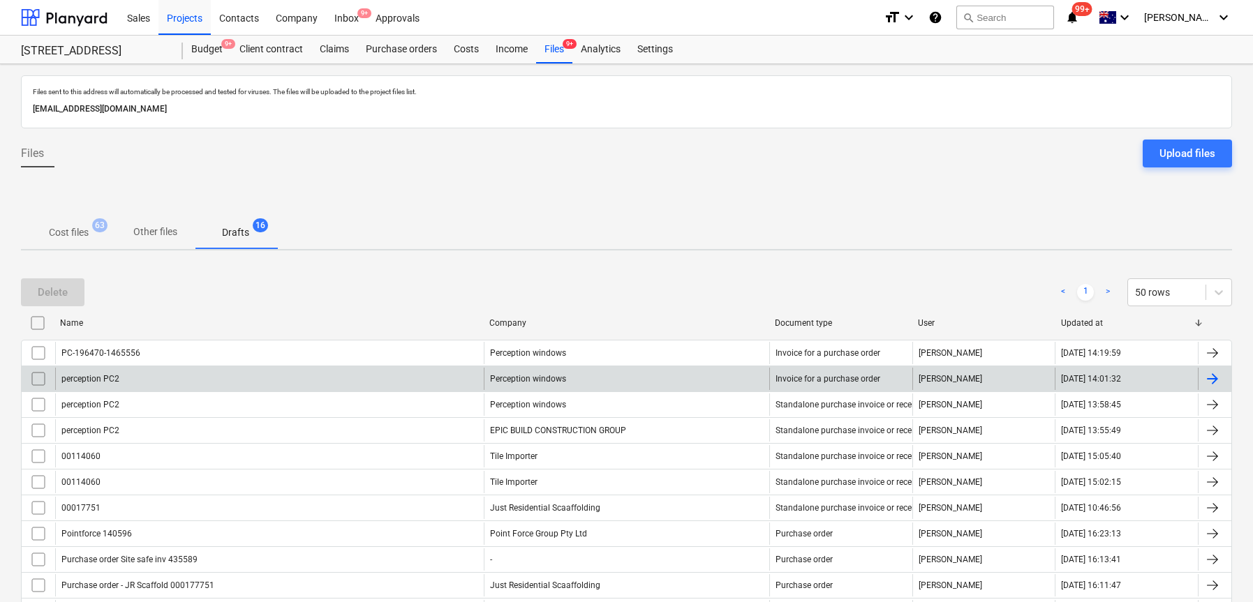
click at [155, 378] on div "perception PC2" at bounding box center [269, 379] width 428 height 22
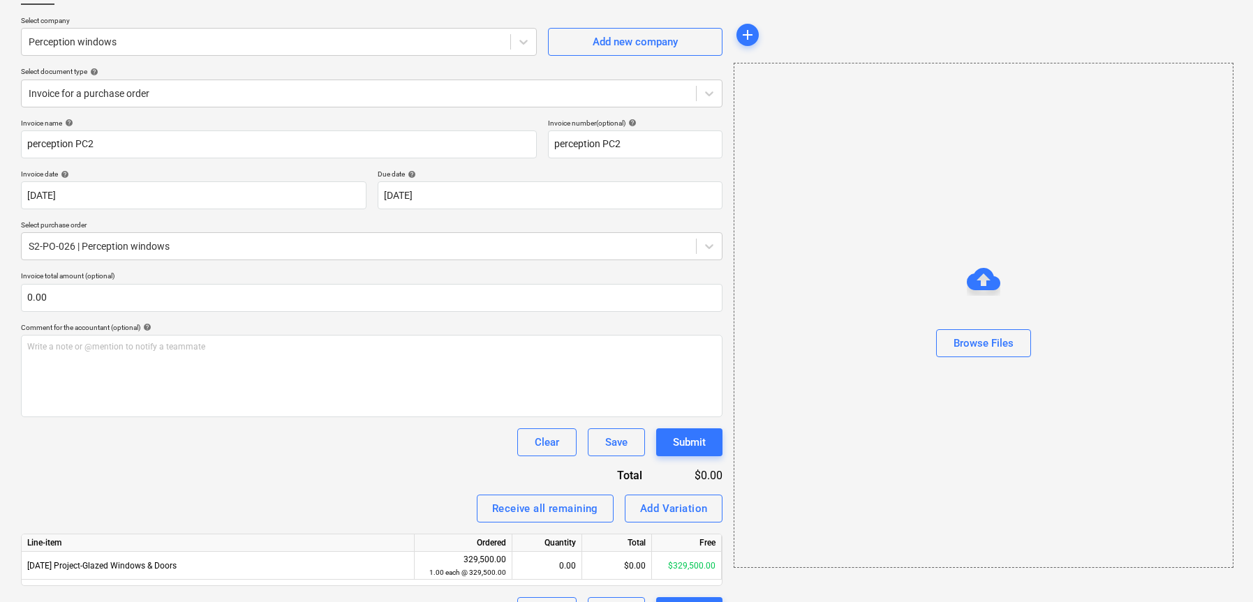
scroll to position [133, 0]
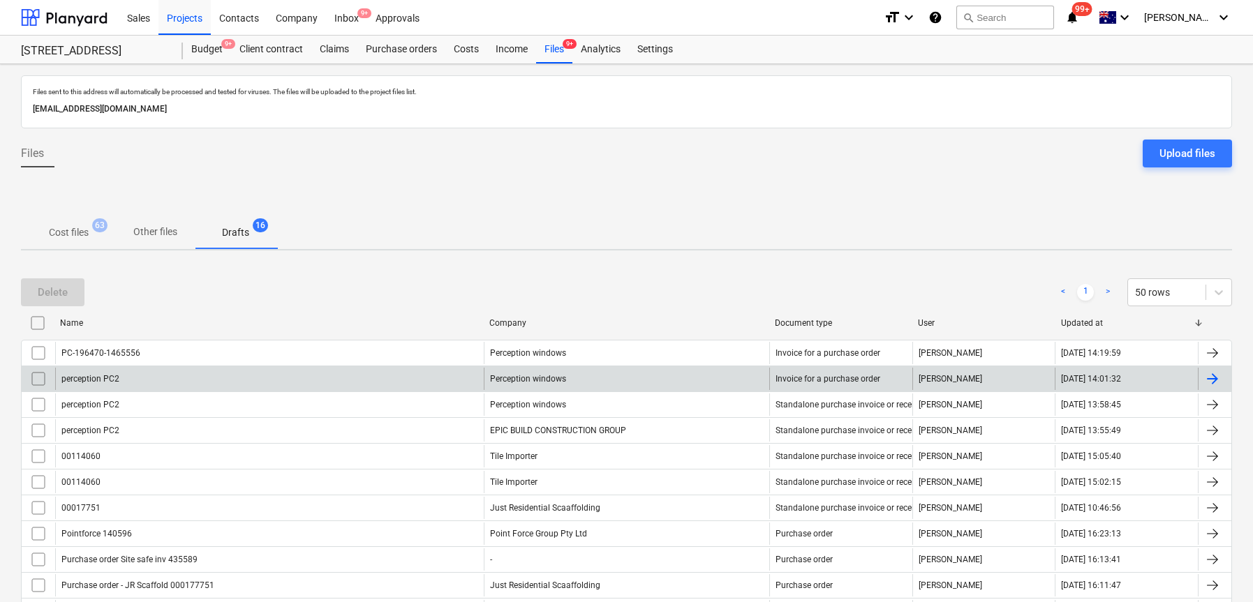
click at [30, 377] on input "checkbox" at bounding box center [38, 379] width 22 height 22
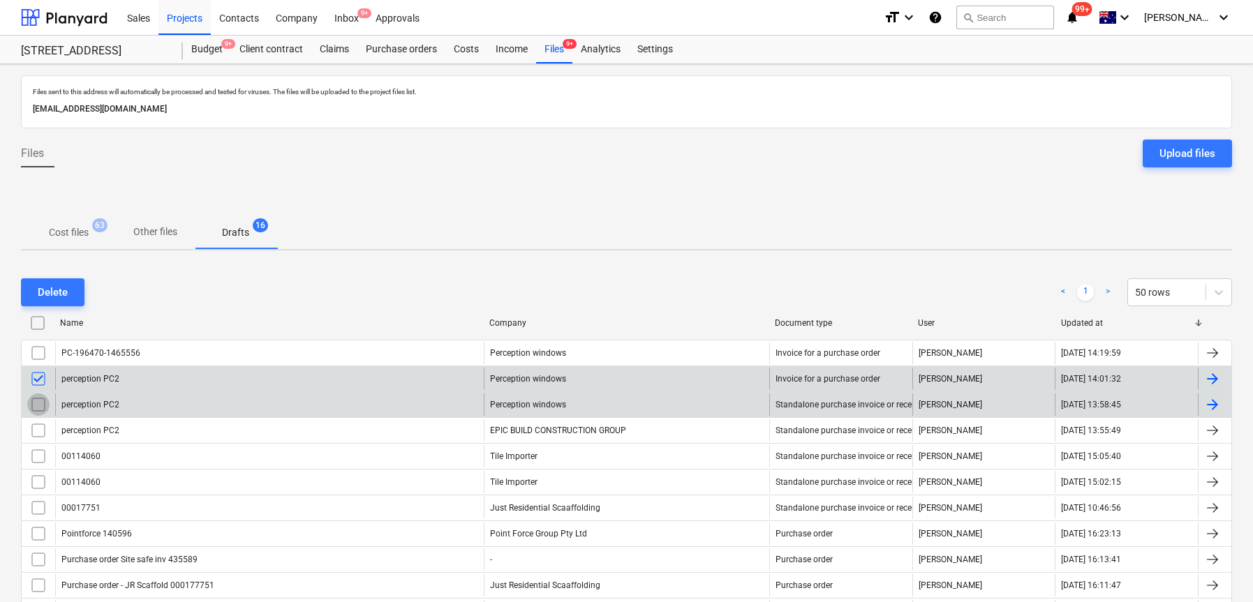
click at [33, 405] on input "checkbox" at bounding box center [38, 405] width 22 height 22
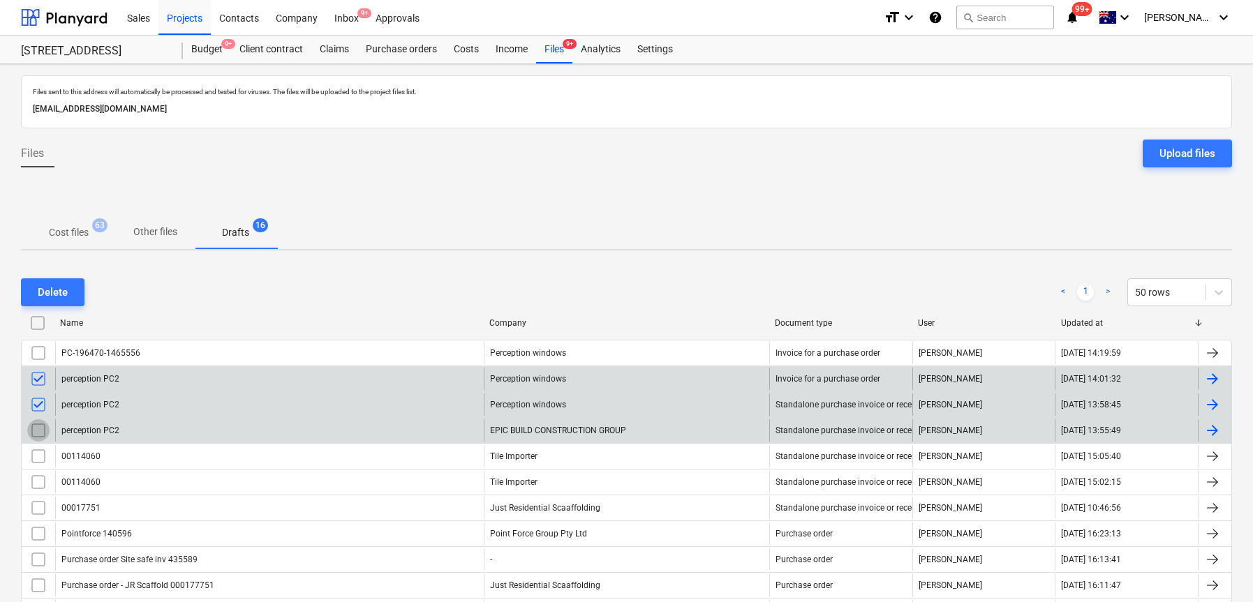
click at [34, 432] on input "checkbox" at bounding box center [38, 430] width 22 height 22
click at [64, 290] on div "Delete" at bounding box center [53, 292] width 30 height 18
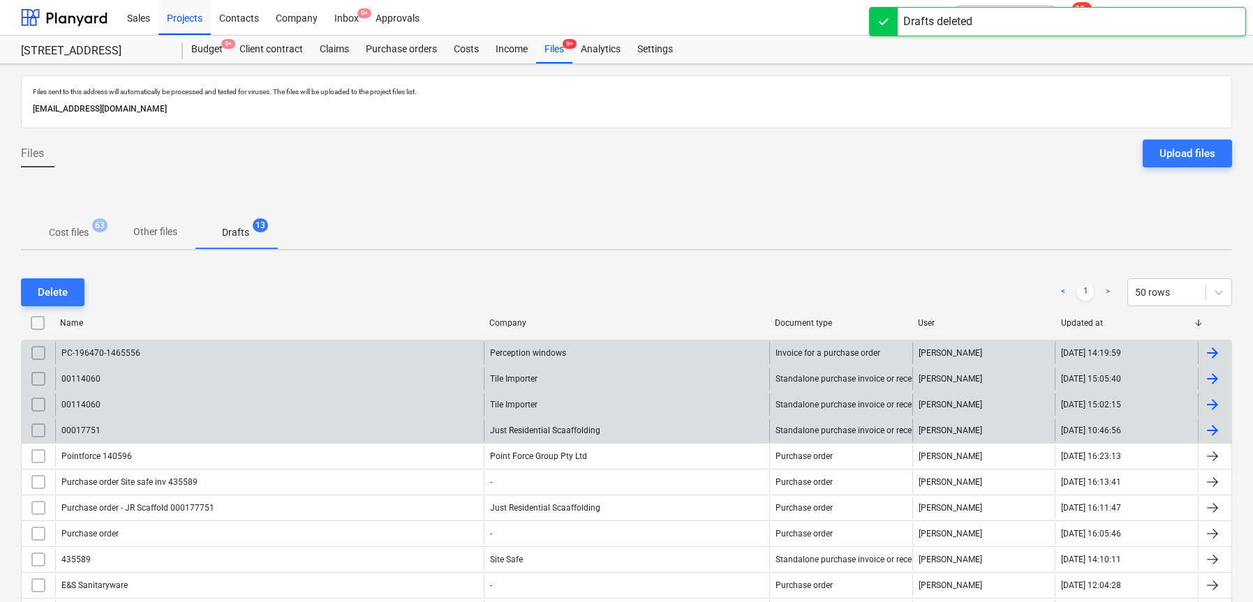
click at [127, 354] on div "PC-196470-1465556" at bounding box center [100, 353] width 79 height 10
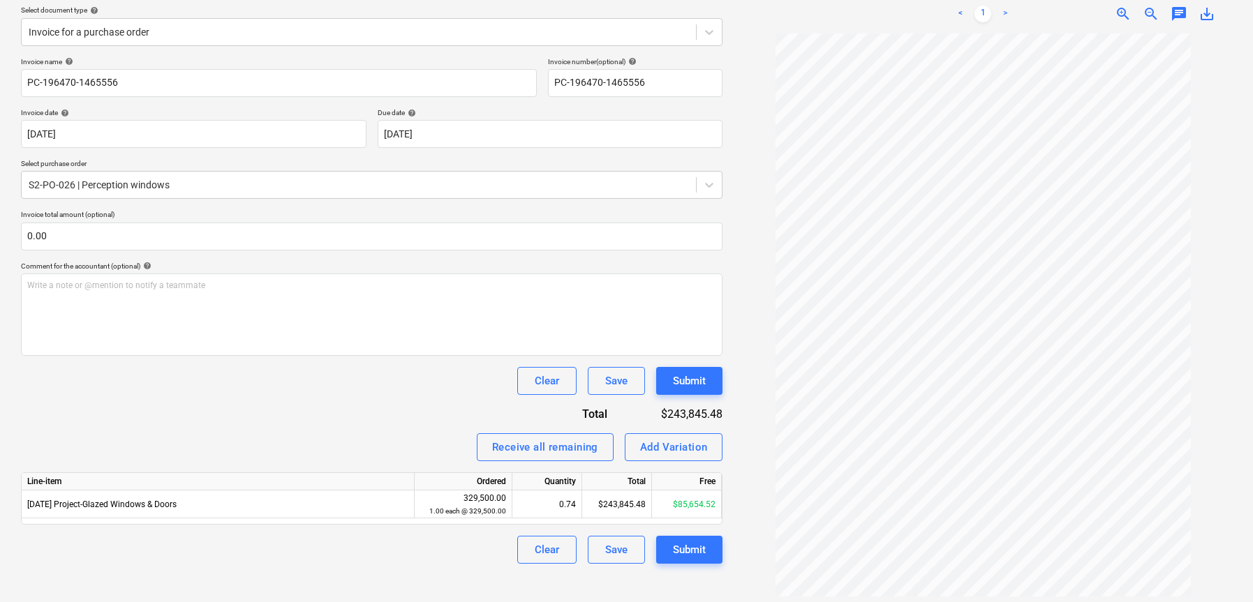
scroll to position [165, 0]
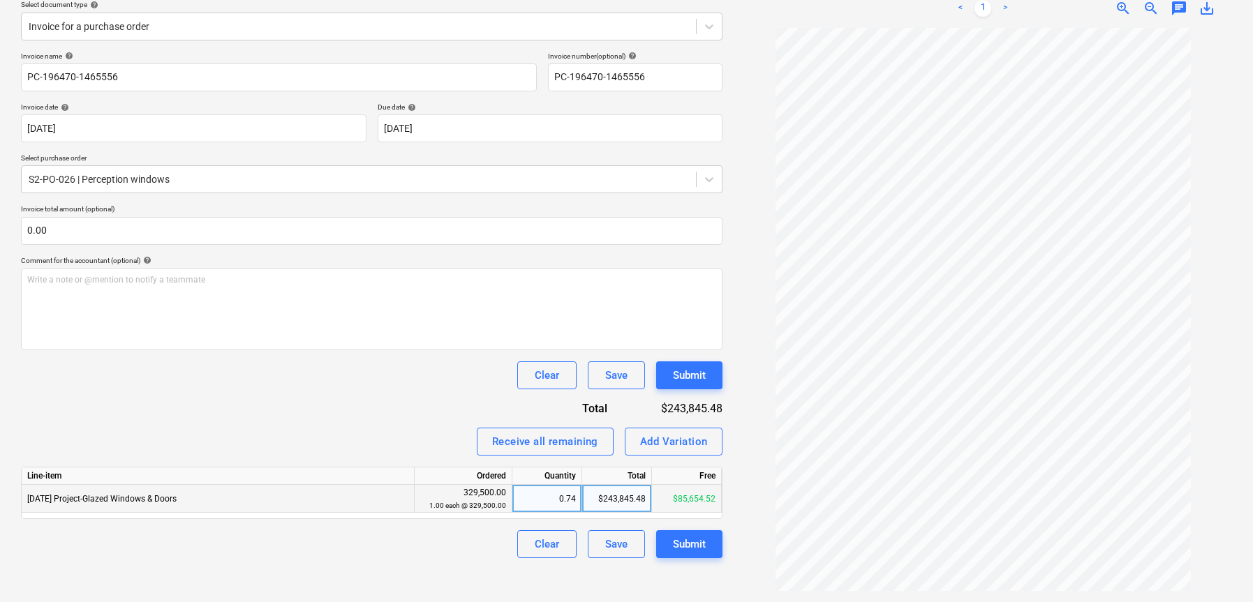
click at [611, 505] on div "$243,845.48" at bounding box center [617, 499] width 70 height 28
type input "221677.71"
click at [377, 405] on div "Invoice name help PC-196470-1465556 Invoice number (optional) help PC-196470-14…" at bounding box center [371, 305] width 701 height 507
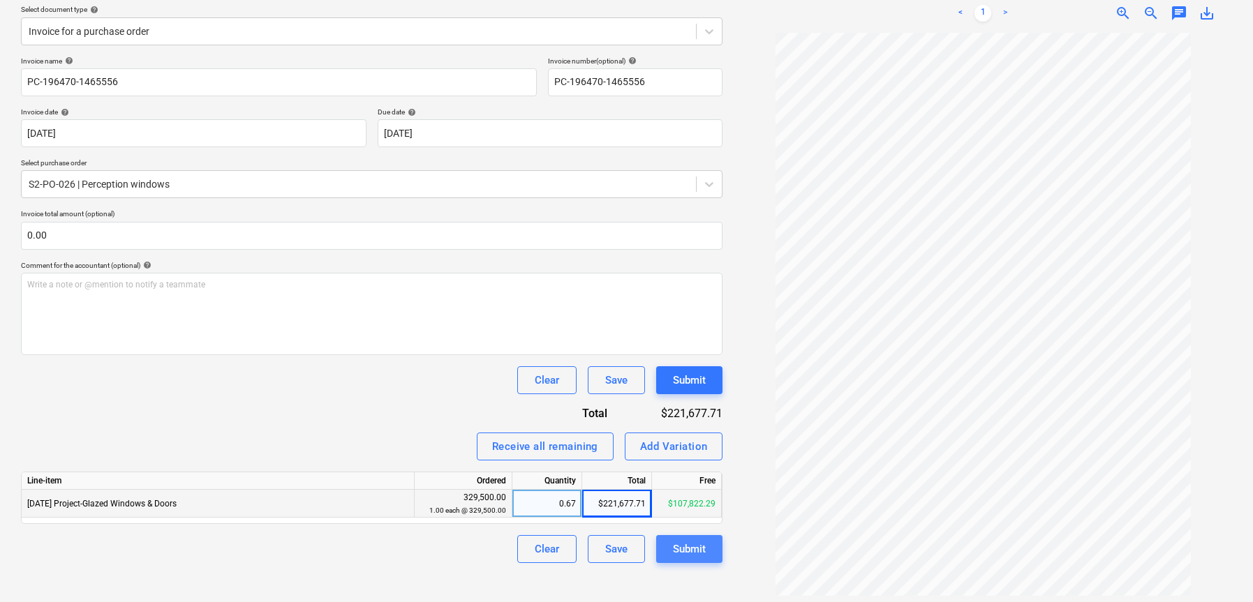
click at [682, 540] on div "Submit" at bounding box center [689, 549] width 33 height 18
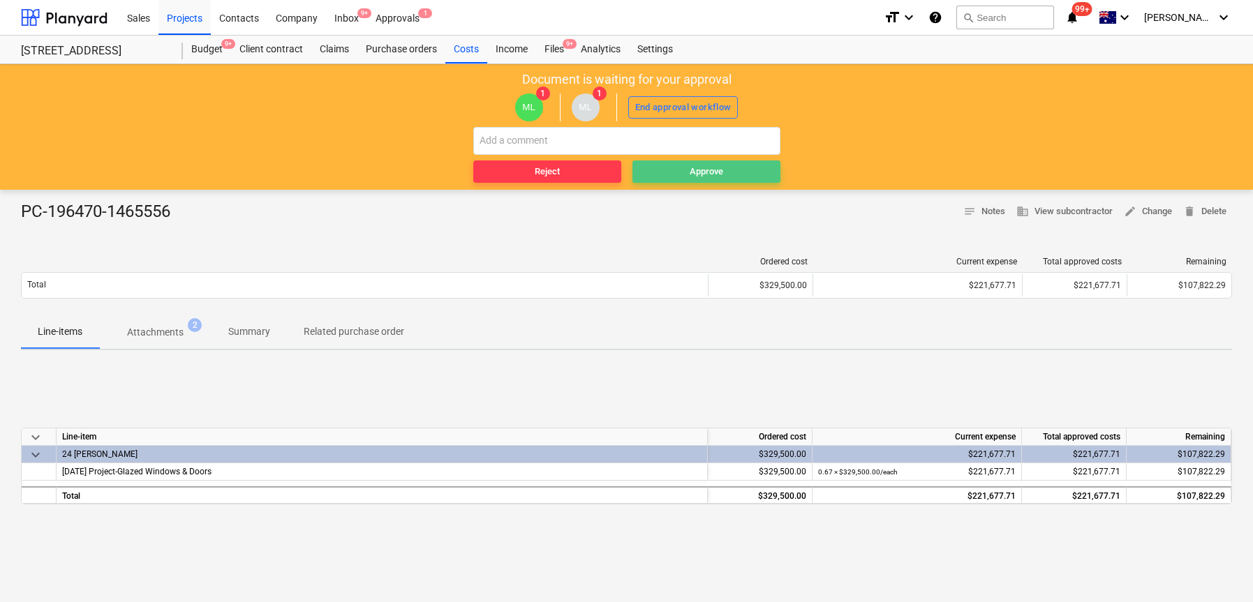
click at [671, 174] on span "Approve" at bounding box center [706, 172] width 137 height 16
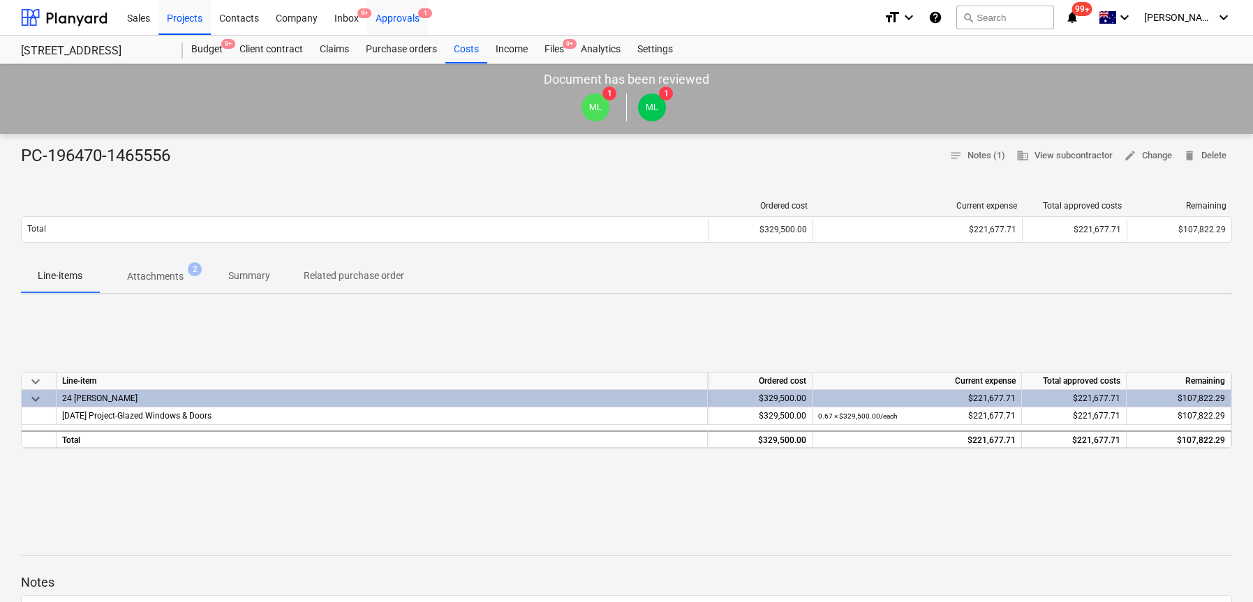
click at [400, 10] on div "Approvals 1" at bounding box center [397, 17] width 61 height 36
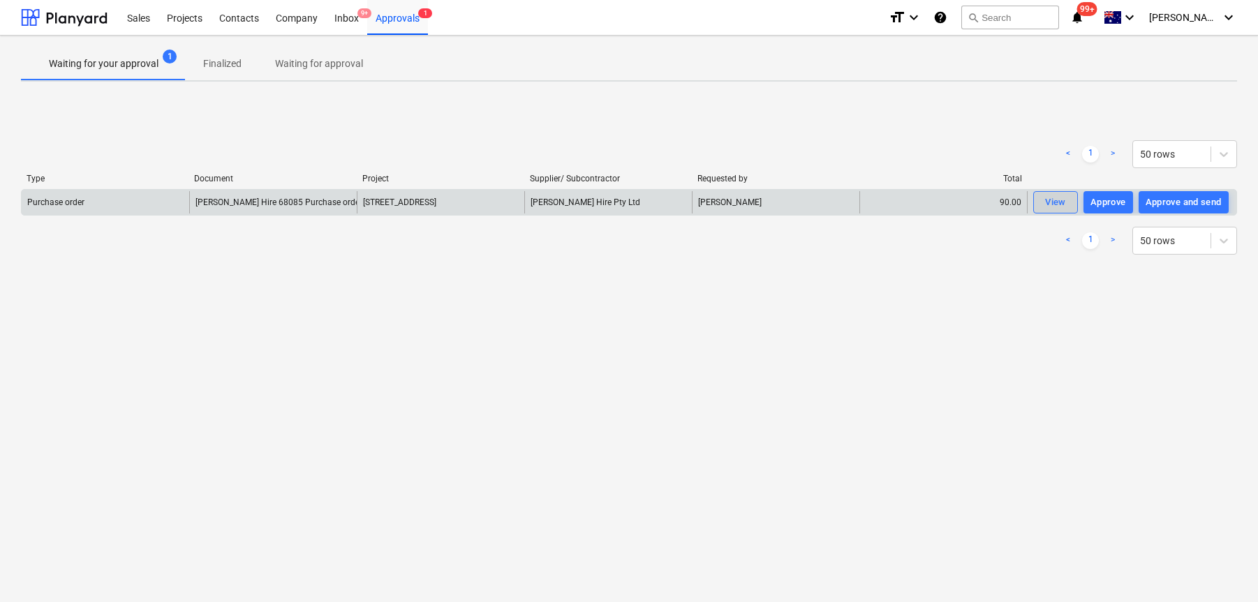
click at [1043, 203] on span "View" at bounding box center [1055, 203] width 31 height 16
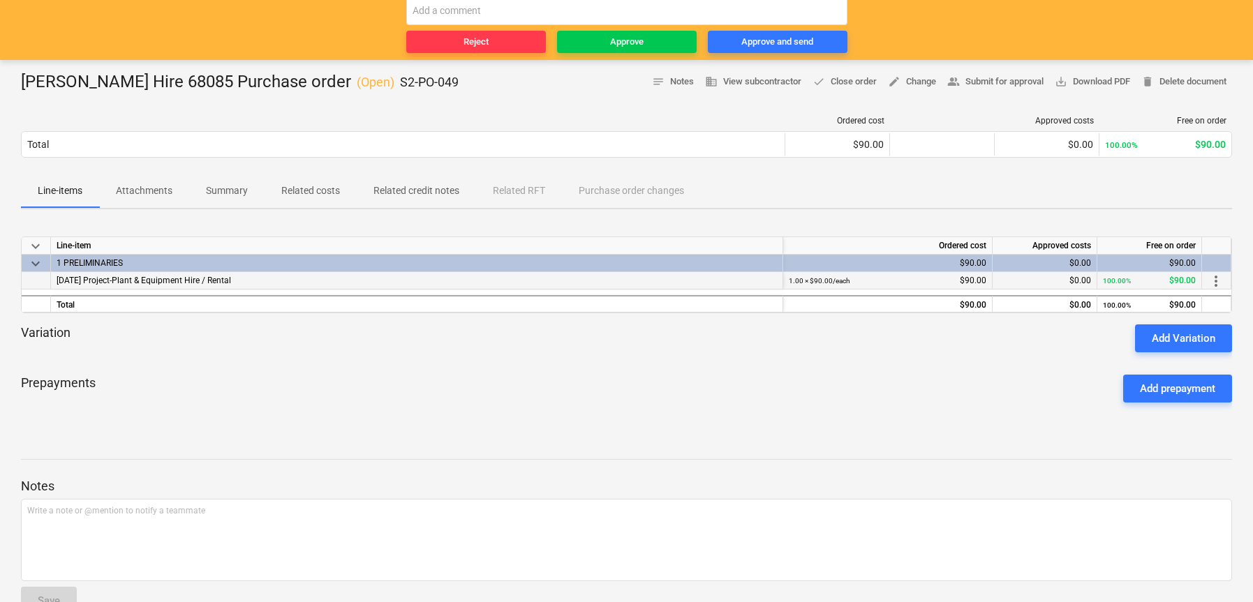
scroll to position [165, 0]
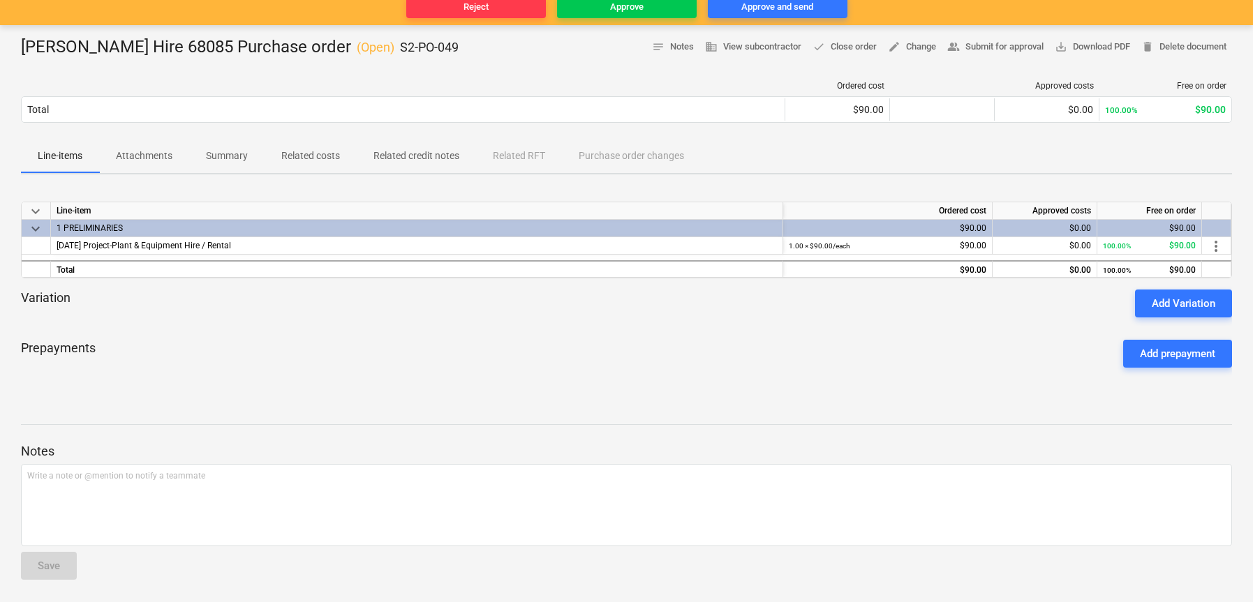
click at [37, 228] on span "keyboard_arrow_down" at bounding box center [35, 229] width 17 height 17
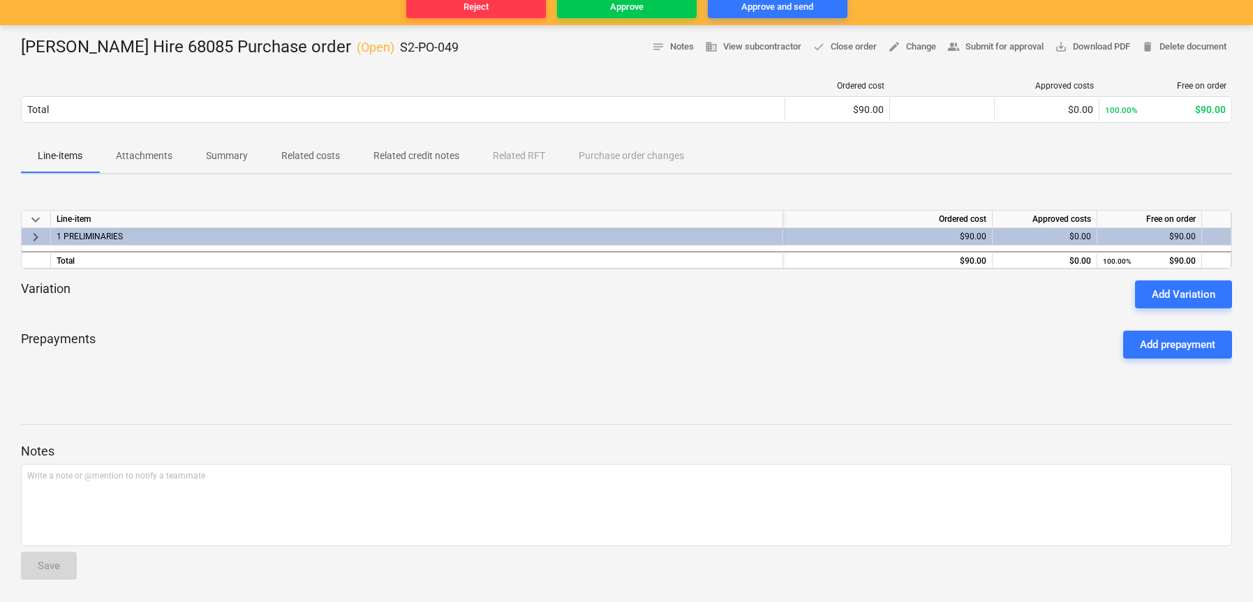
click at [37, 229] on span "keyboard_arrow_right" at bounding box center [35, 237] width 17 height 17
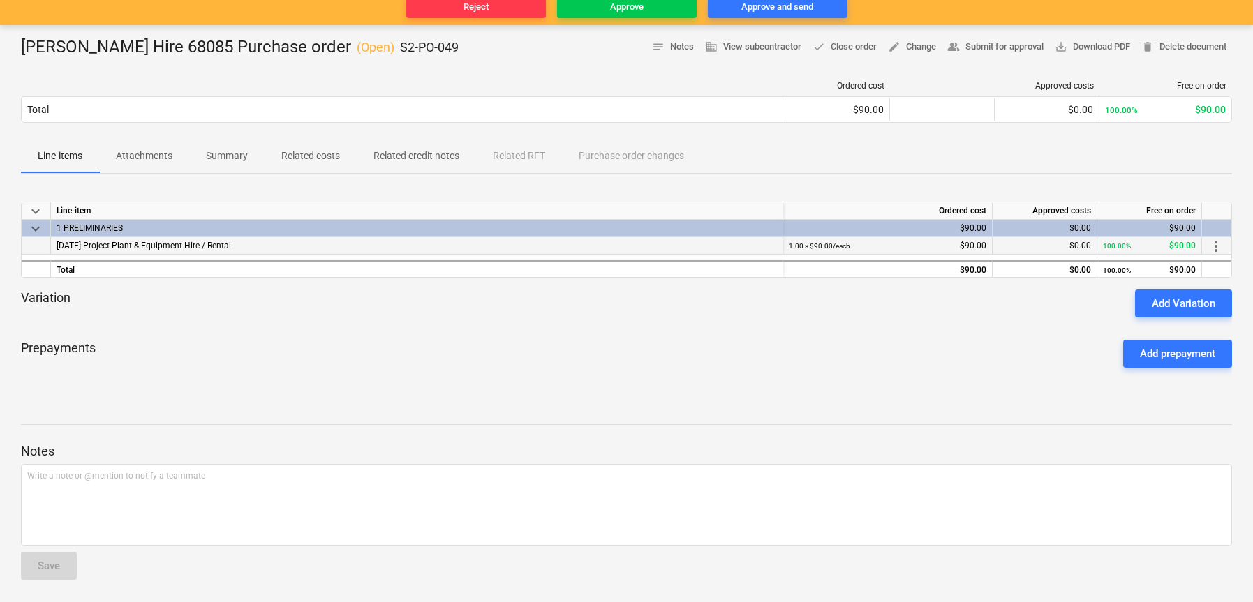
click at [110, 241] on span "[DATE] Project-Plant & Equipment Hire / Rental" at bounding box center [144, 246] width 174 height 10
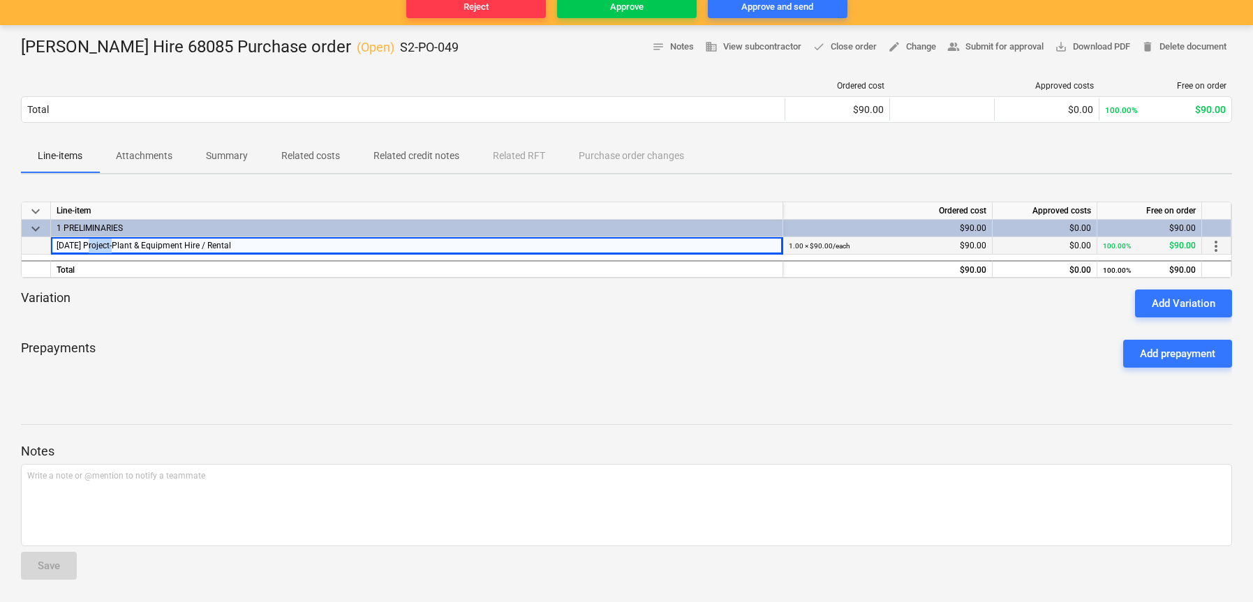
click at [110, 241] on span "[DATE] Project-Plant & Equipment Hire / Rental" at bounding box center [144, 246] width 174 height 10
click at [299, 246] on div "[DATE] Project-Plant & Equipment Hire / Rental" at bounding box center [417, 245] width 732 height 17
click at [158, 158] on p "Attachments" at bounding box center [144, 156] width 57 height 15
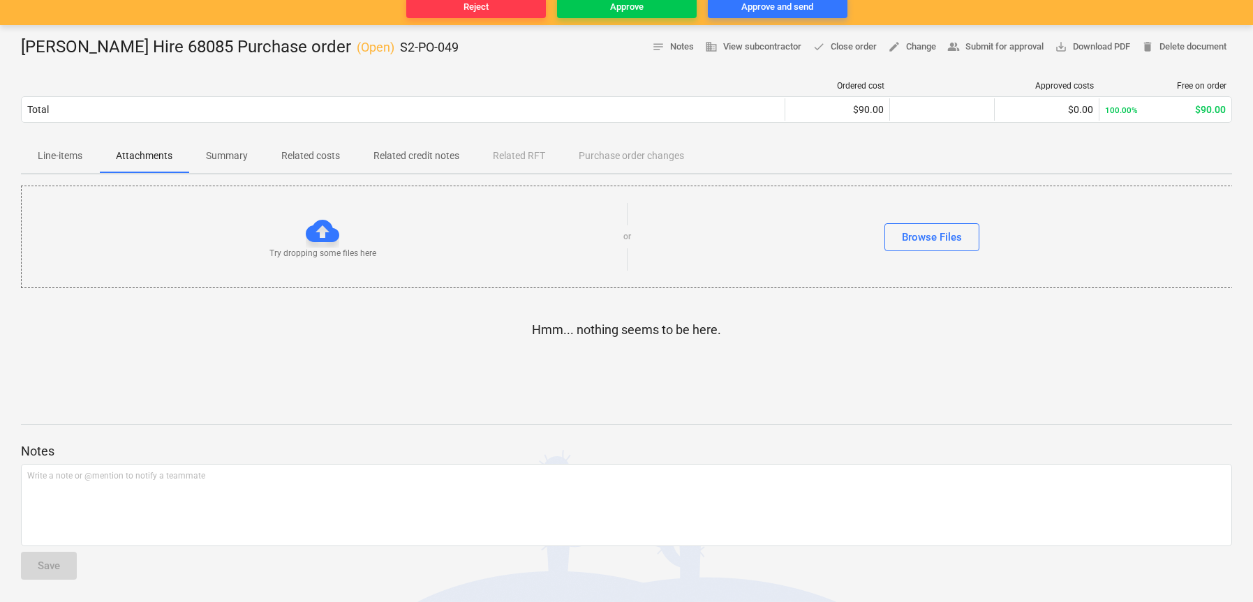
click at [56, 159] on p "Line-items" at bounding box center [60, 156] width 45 height 15
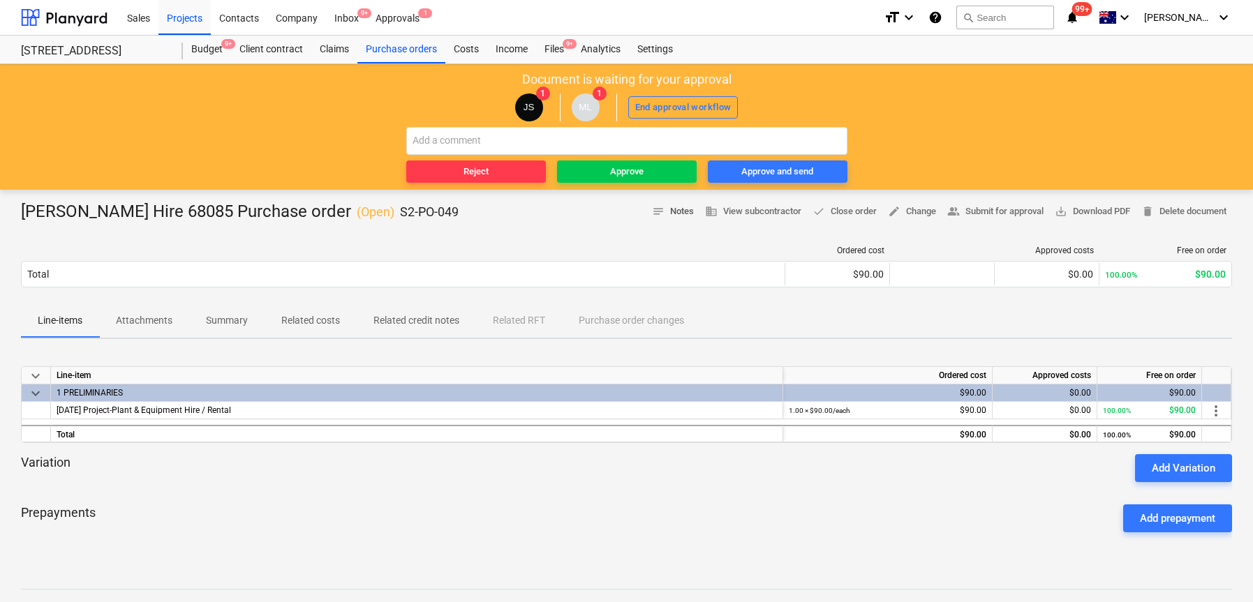
scroll to position [1, 0]
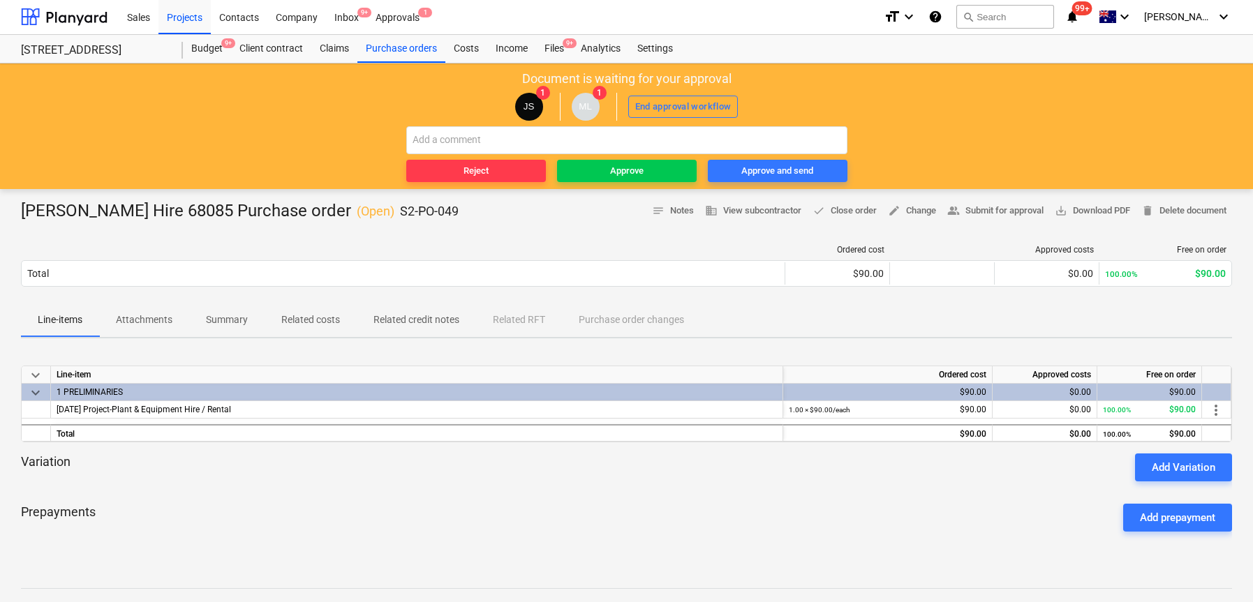
click at [313, 326] on p "Related costs" at bounding box center [310, 320] width 59 height 15
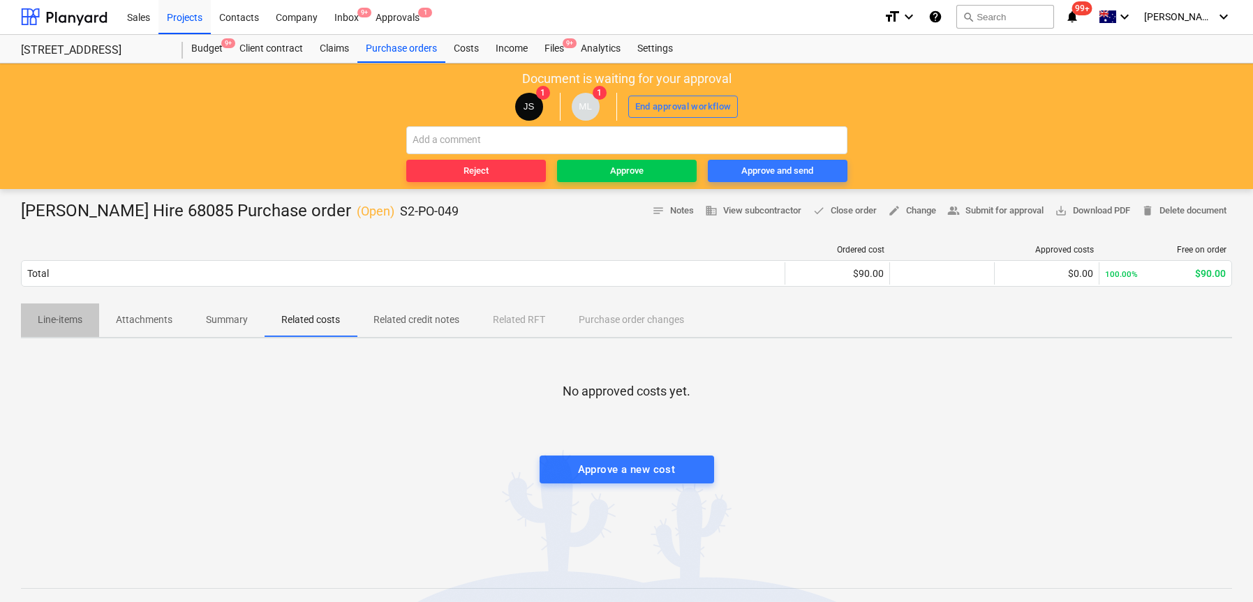
click at [84, 315] on span "Line-items" at bounding box center [60, 319] width 78 height 23
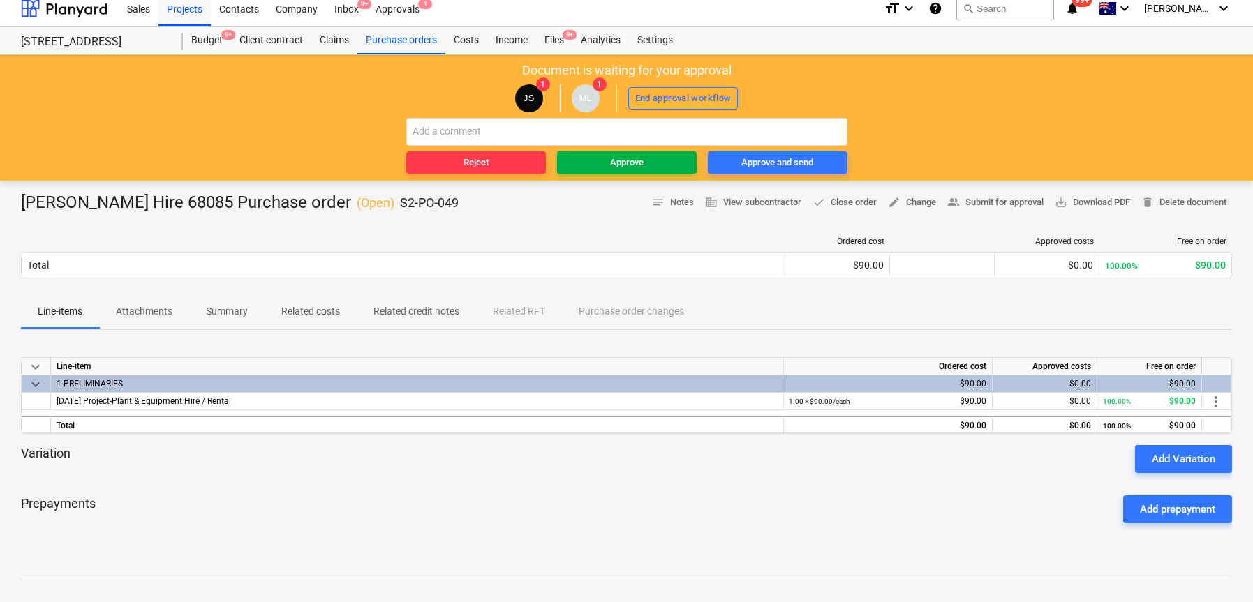
click at [641, 174] on div "Document is waiting for your approval JS 1 ML 1 End approval workflow Reject Ap…" at bounding box center [626, 118] width 1253 height 126
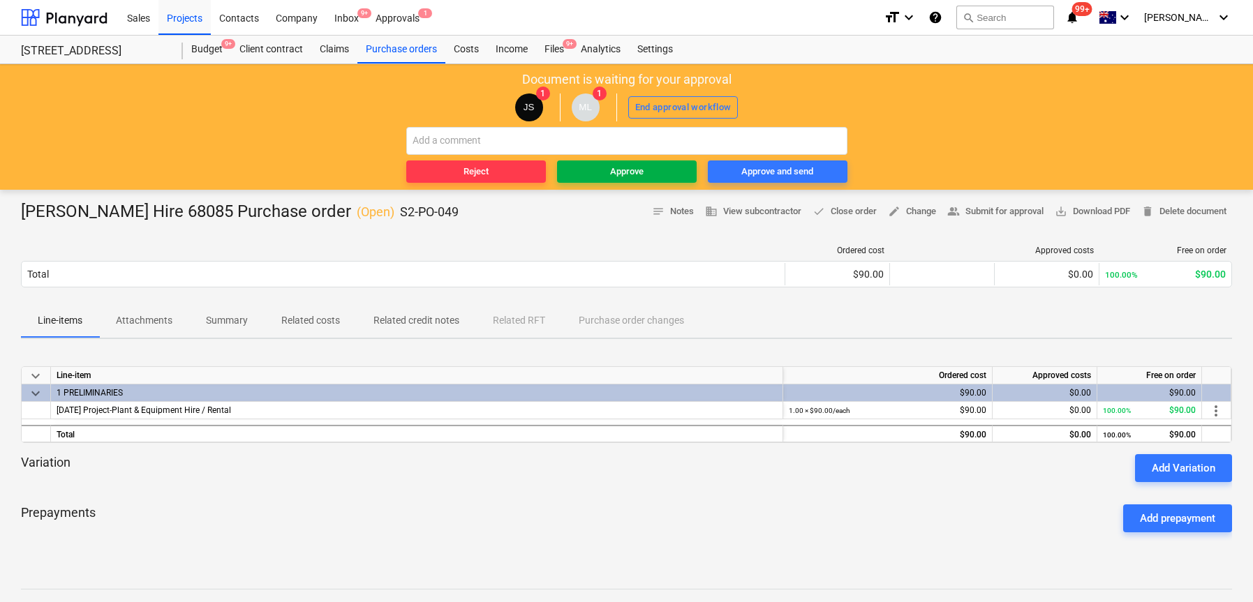
click at [579, 171] on span "Approve" at bounding box center [626, 172] width 128 height 16
